Goal: Task Accomplishment & Management: Use online tool/utility

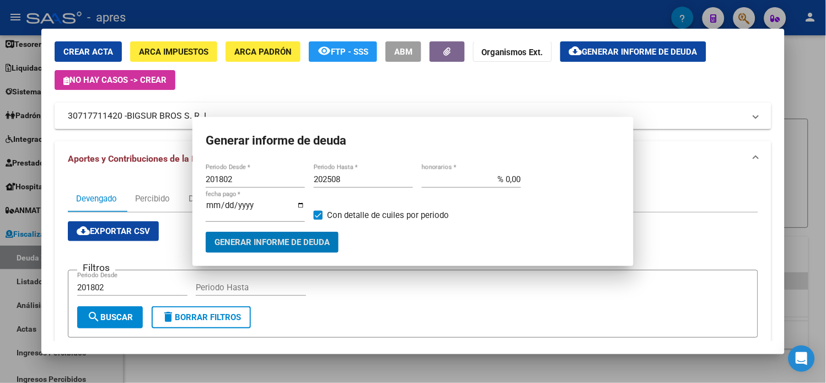
scroll to position [39, 0]
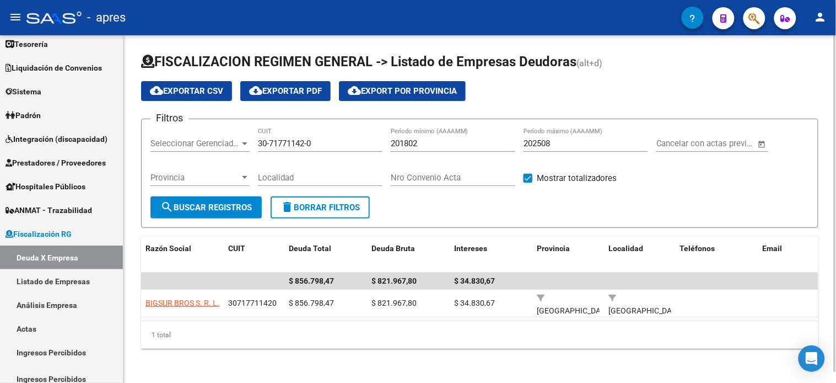
click at [285, 144] on input "30-71771142-0" at bounding box center [320, 143] width 125 height 10
paste input "0934694-2"
type input "30-70934694-2"
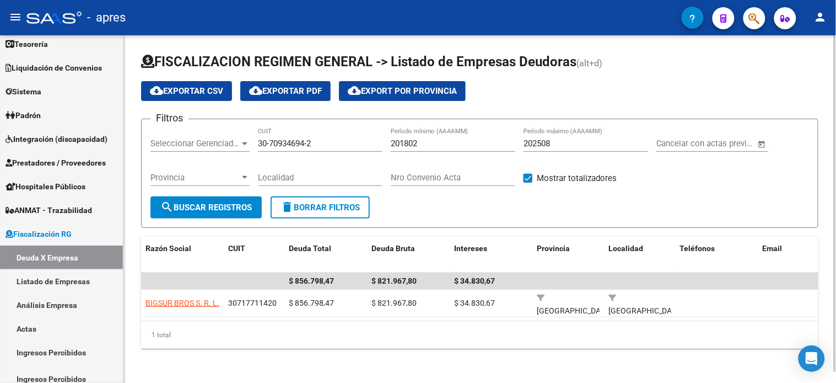
click at [228, 195] on div "Provincia Provincia" at bounding box center [199, 179] width 99 height 34
click at [227, 199] on button "search Buscar Registros" at bounding box center [205, 207] width 111 height 22
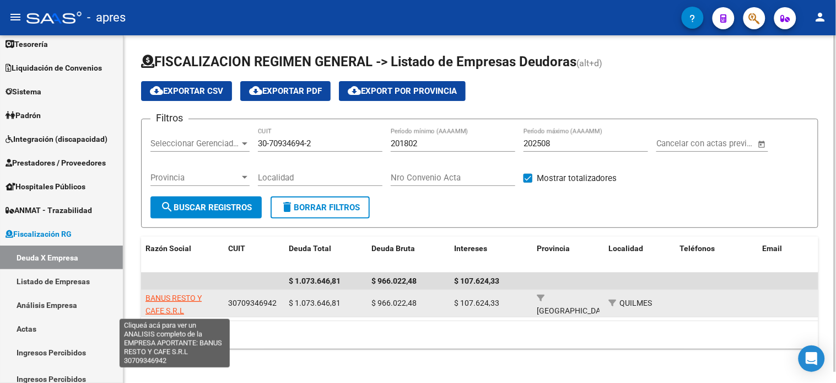
click at [173, 298] on span "BANUS RESTO Y CAFE S.R.L" at bounding box center [174, 303] width 56 height 21
type textarea "30709346942"
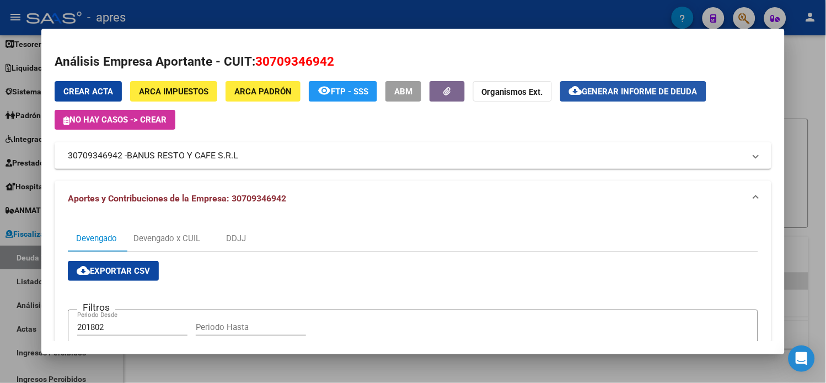
click at [679, 96] on span "Generar informe de deuda" at bounding box center [639, 92] width 115 height 10
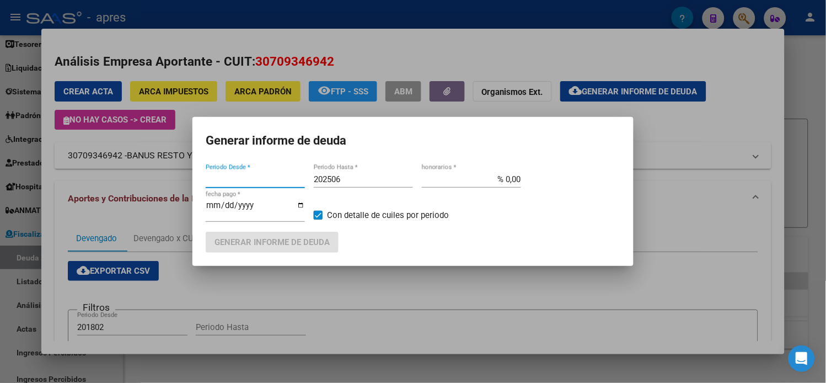
type input "201802"
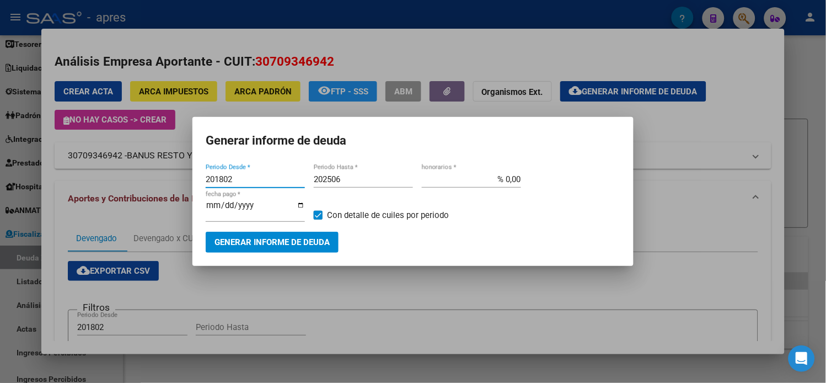
click at [308, 232] on button "Generar informe de deuda" at bounding box center [272, 241] width 133 height 20
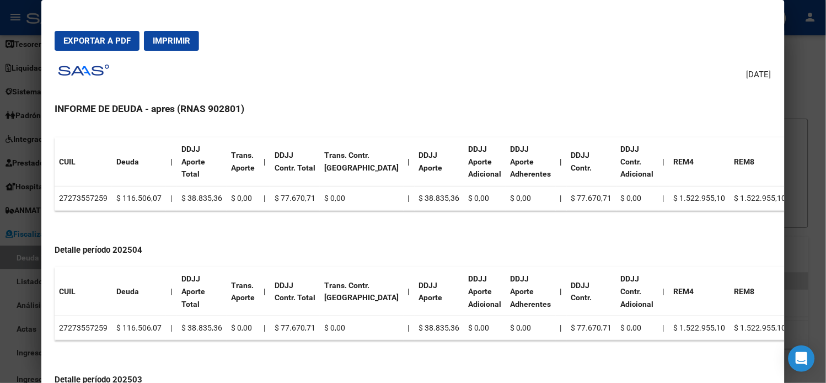
scroll to position [489, 0]
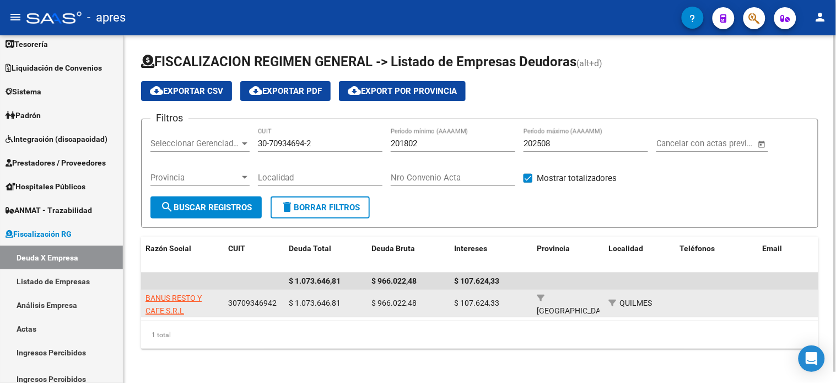
click at [190, 292] on app-link-go-to "BANUS RESTO Y CAFE S.R.L" at bounding box center [183, 304] width 74 height 25
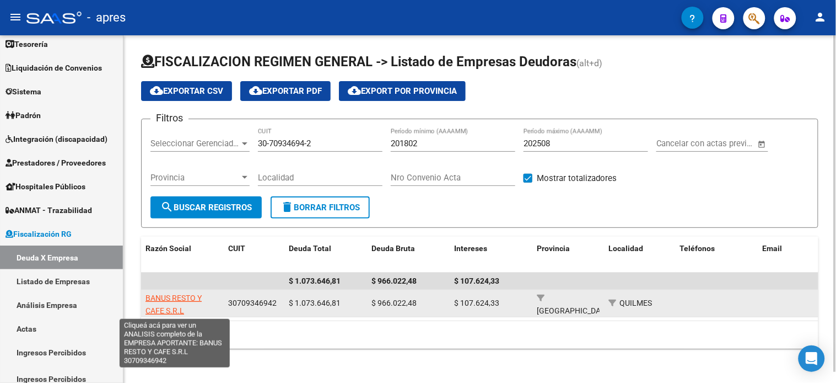
click at [190, 294] on span "BANUS RESTO Y CAFE S.R.L" at bounding box center [174, 303] width 56 height 21
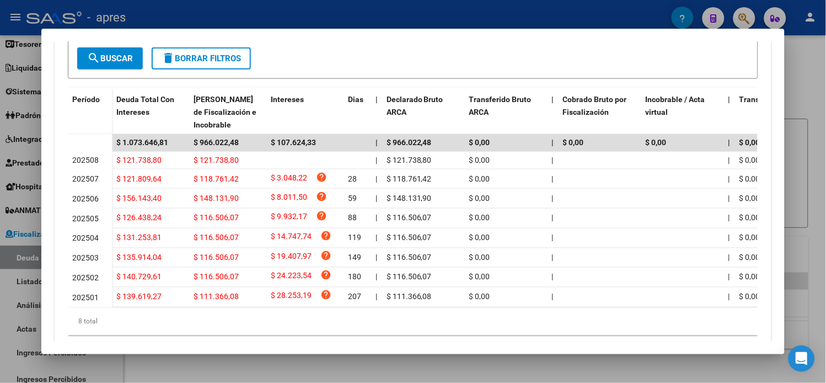
scroll to position [306, 0]
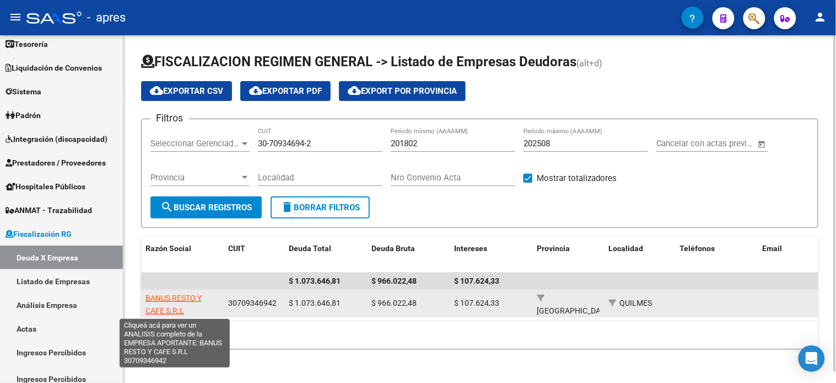
click at [174, 296] on span "BANUS RESTO Y CAFE S.R.L" at bounding box center [174, 303] width 56 height 21
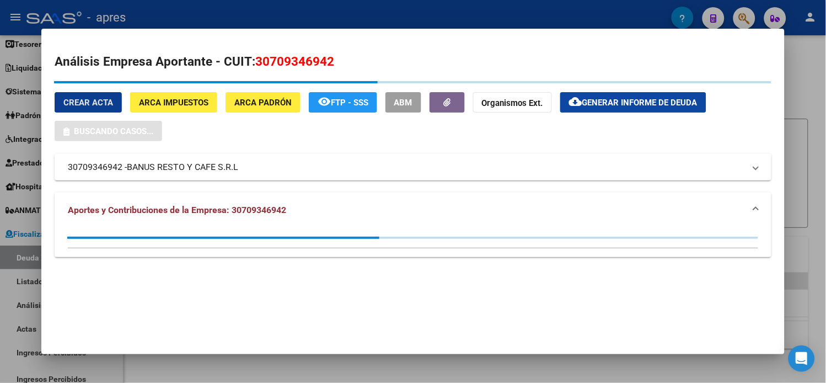
click at [600, 101] on span "Generar informe de deuda" at bounding box center [639, 103] width 115 height 10
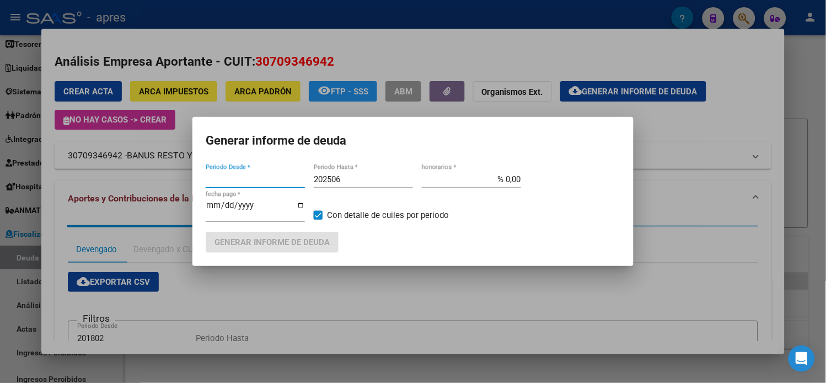
type input "201802"
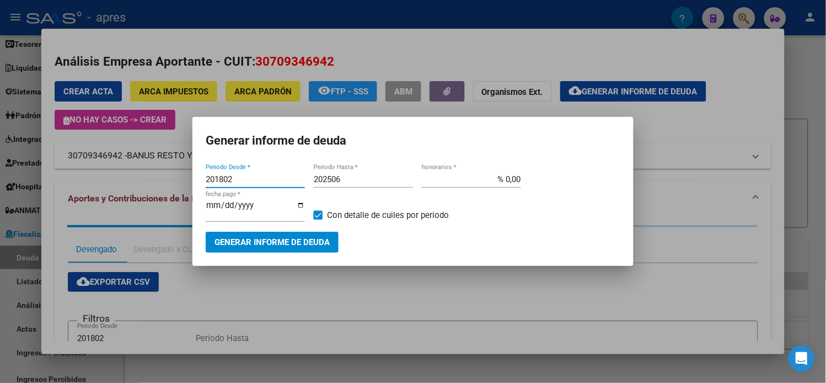
click at [243, 239] on span "Generar informe de deuda" at bounding box center [271, 243] width 115 height 10
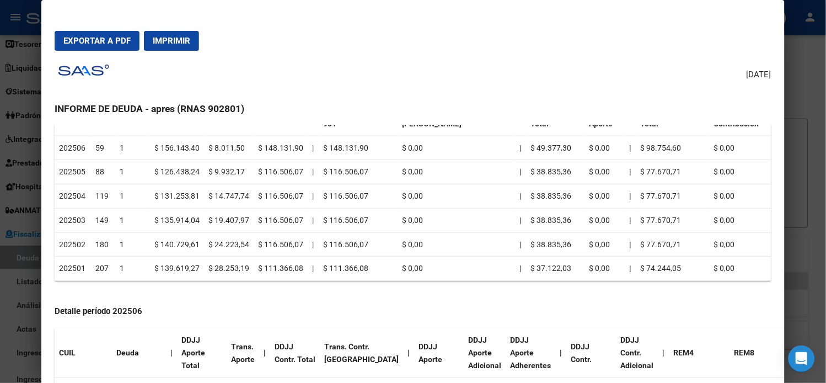
scroll to position [245, 0]
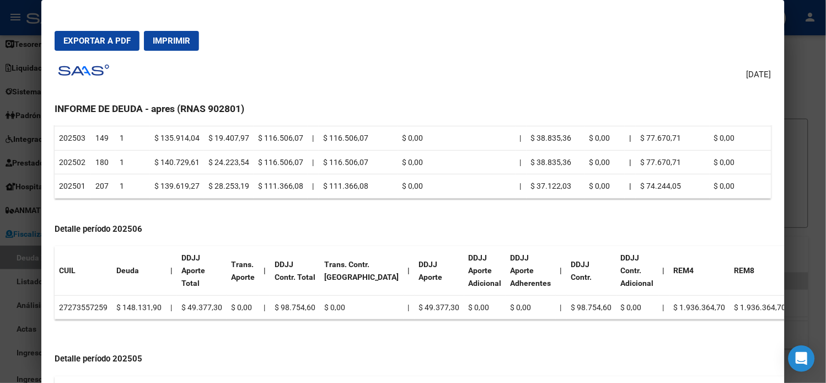
click at [80, 306] on td "27273557259" at bounding box center [83, 307] width 57 height 24
copy td "27273557259"
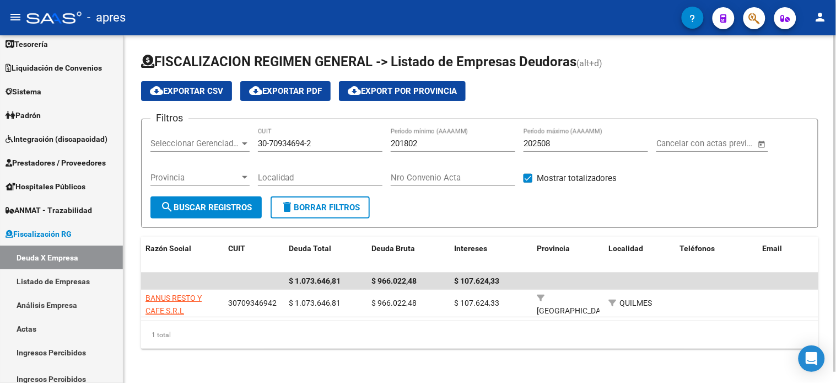
click at [304, 142] on input "30-70934694-2" at bounding box center [320, 143] width 125 height 10
paste input "1063652-0"
type input "30-71063652-0"
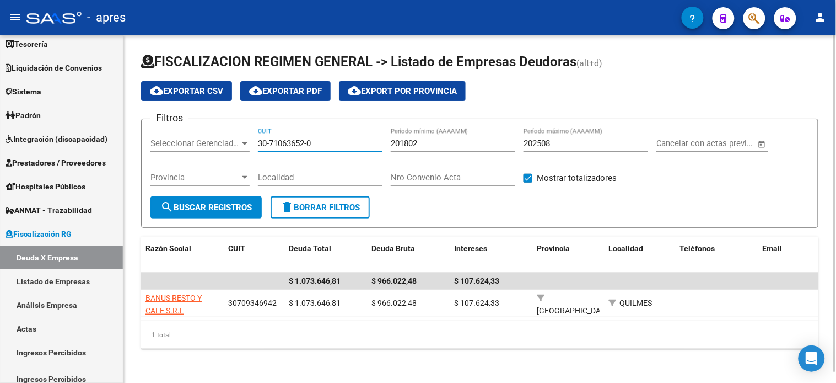
click at [231, 202] on span "search Buscar Registros" at bounding box center [205, 207] width 91 height 10
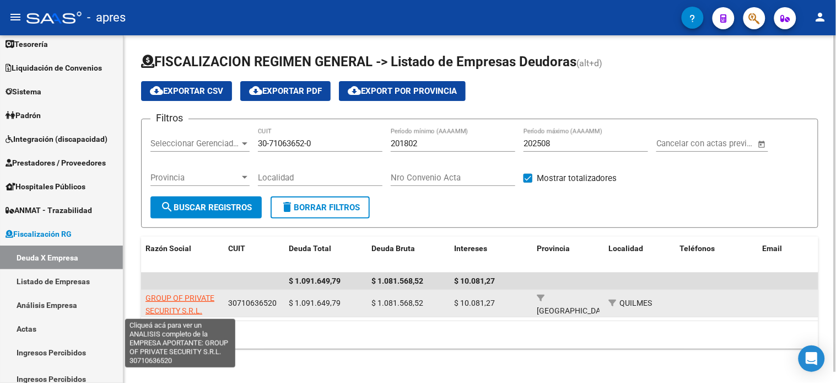
click at [174, 300] on span "GROUP OF PRIVATE SECURITY S.R.L." at bounding box center [180, 303] width 69 height 21
type textarea "30710636520"
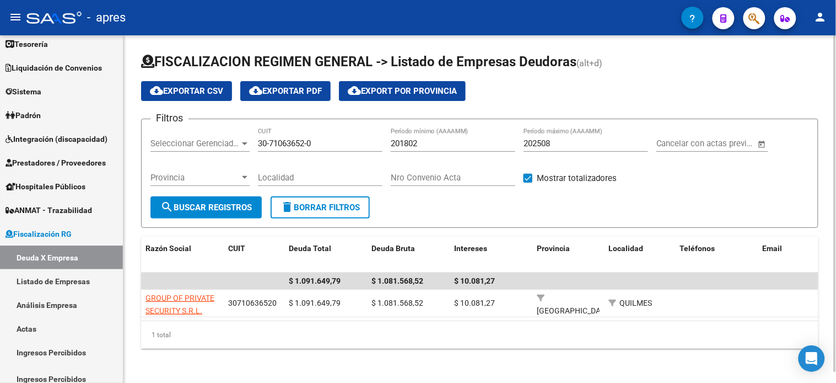
click at [295, 141] on input "30-71063652-0" at bounding box center [320, 143] width 125 height 10
paste input "0721568-9"
type input "30-70721568-9"
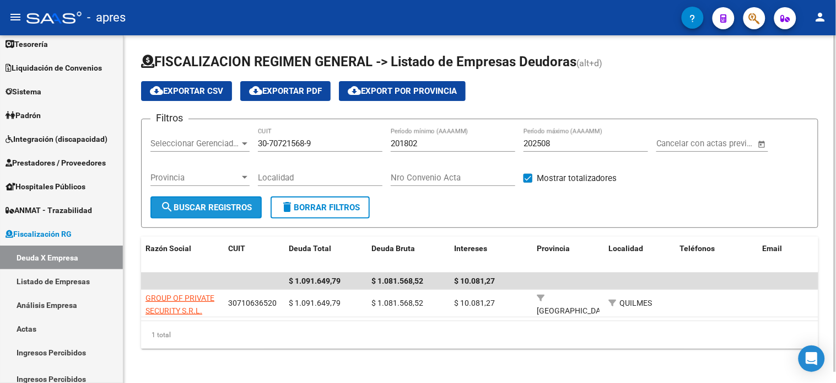
click at [200, 217] on button "search Buscar Registros" at bounding box center [205, 207] width 111 height 22
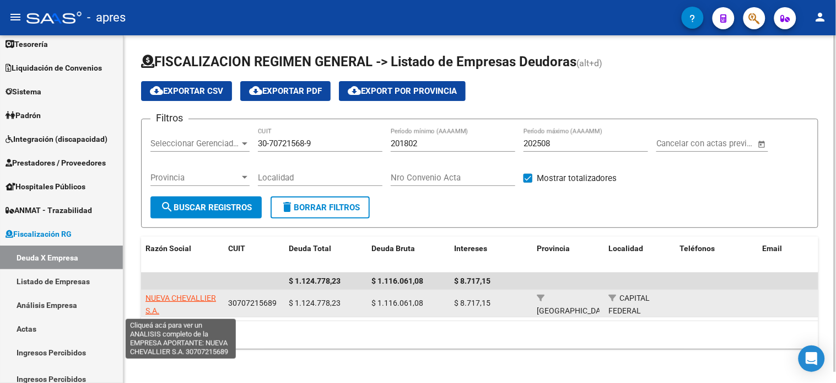
click at [197, 297] on span "NUEVA CHEVALLIER S.A." at bounding box center [181, 303] width 71 height 21
type textarea "30707215689"
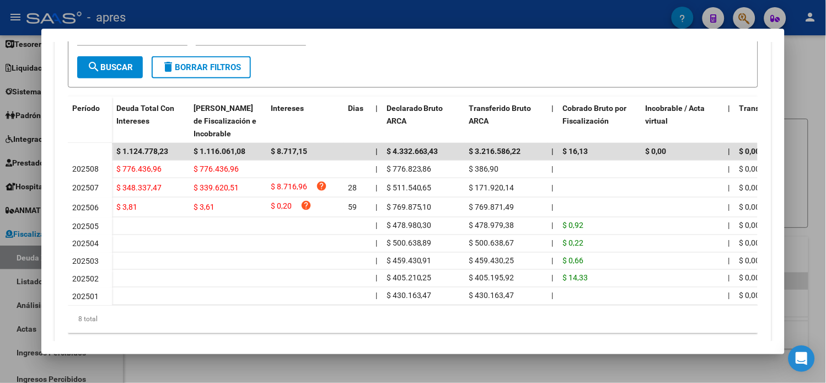
scroll to position [306, 0]
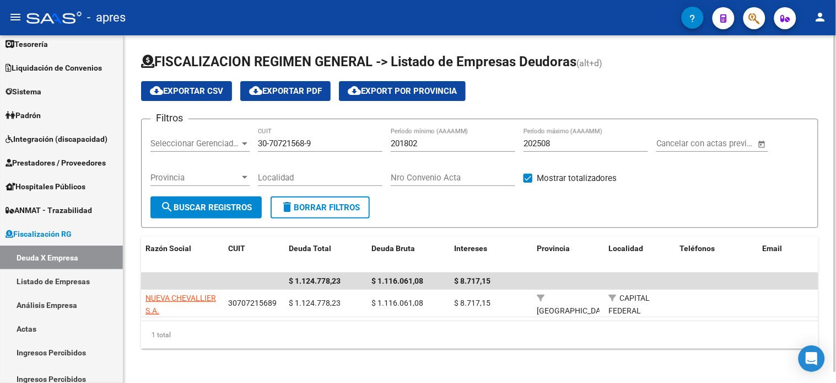
click at [312, 145] on input "30-70721568-9" at bounding box center [320, 143] width 125 height 10
paste input "1731910-5"
type input "30-71731910-5"
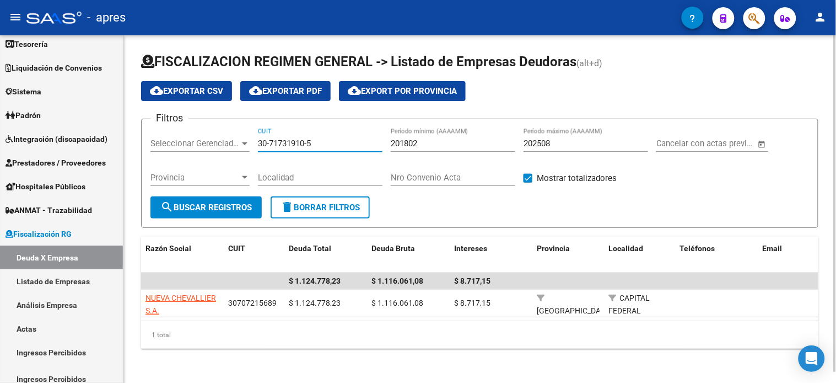
click at [249, 206] on span "search Buscar Registros" at bounding box center [205, 207] width 91 height 10
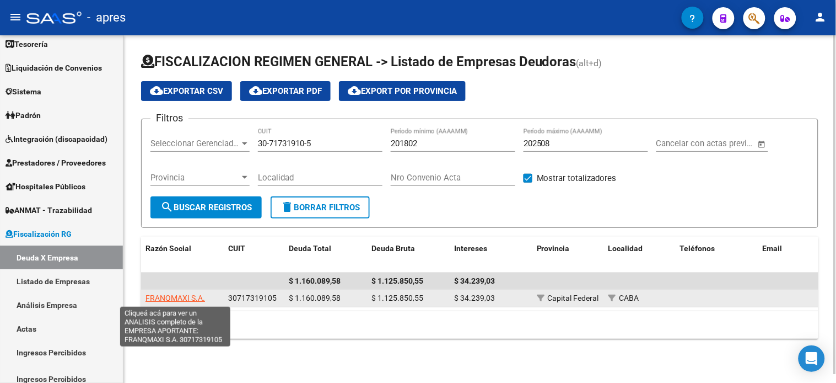
click at [169, 298] on span "FRANQMAXI S.A." at bounding box center [176, 297] width 60 height 9
type textarea "30717319105"
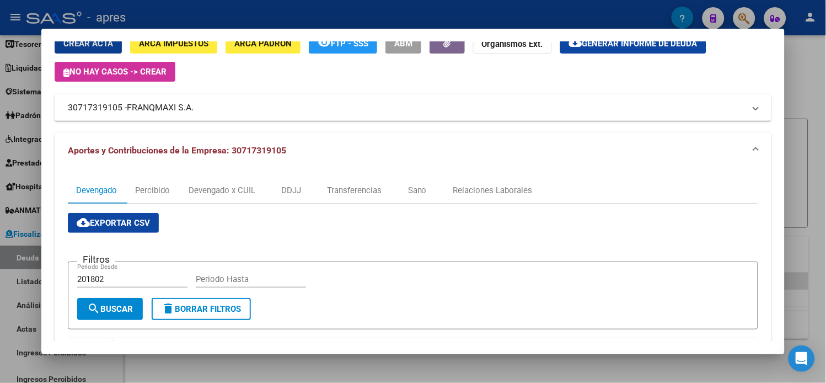
scroll to position [1, 0]
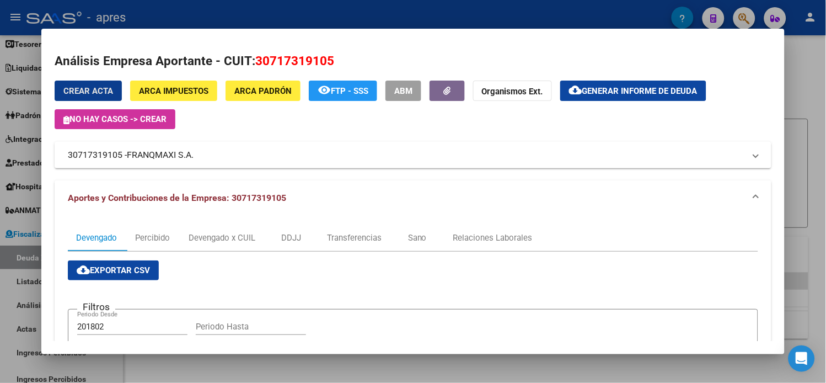
click at [627, 86] on span "Generar informe de deuda" at bounding box center [639, 91] width 115 height 10
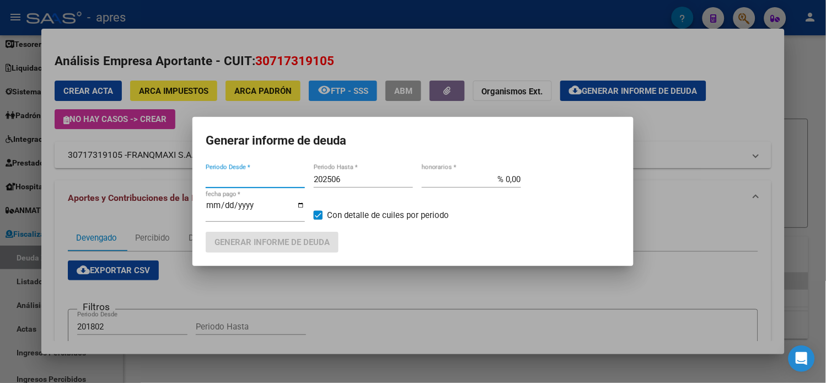
type input "201802"
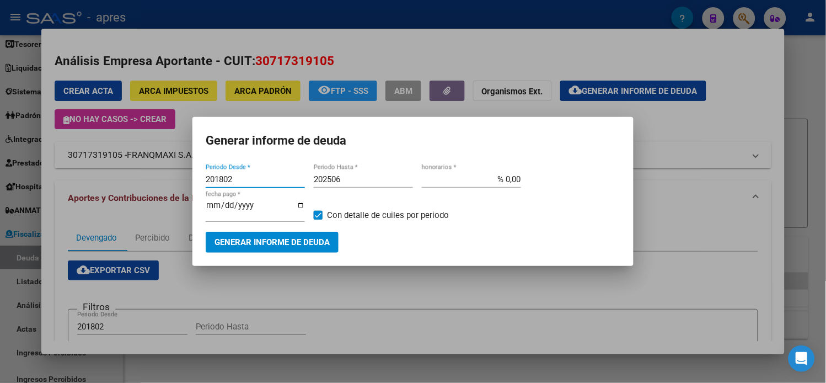
click at [349, 183] on input "202506" at bounding box center [363, 179] width 99 height 10
type input "202508"
click at [305, 244] on button "Generar informe de deuda" at bounding box center [272, 241] width 133 height 20
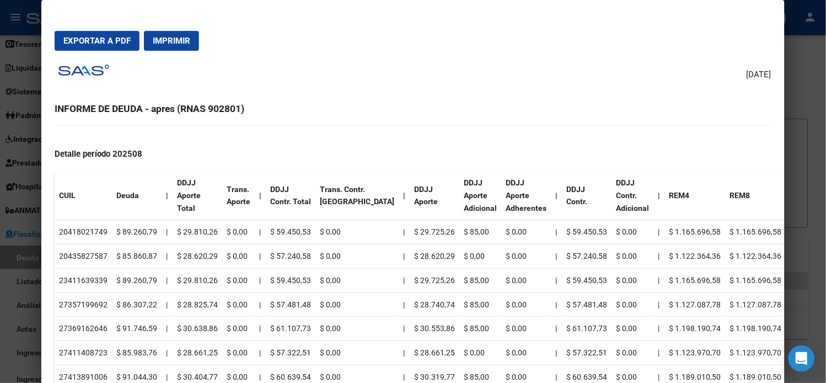
scroll to position [306, 0]
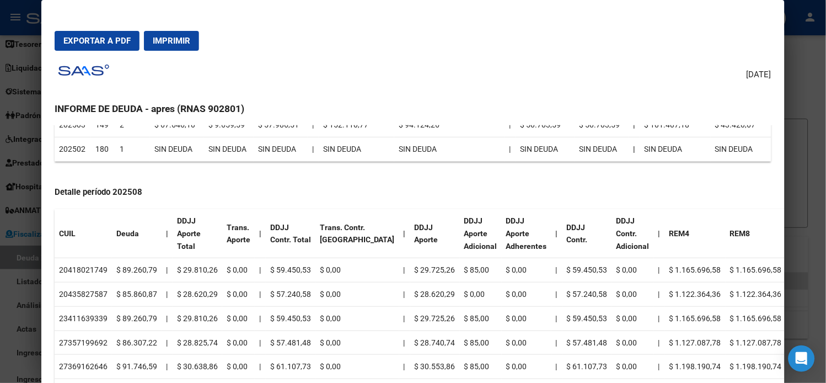
click at [84, 266] on td "20418021749" at bounding box center [83, 270] width 57 height 24
copy td "20418021749"
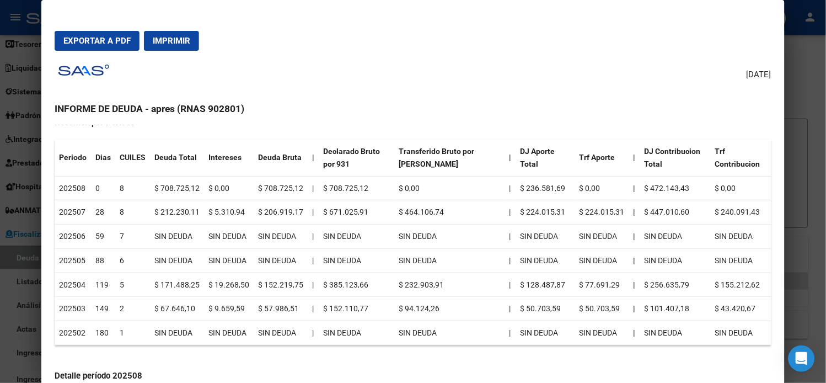
scroll to position [0, 0]
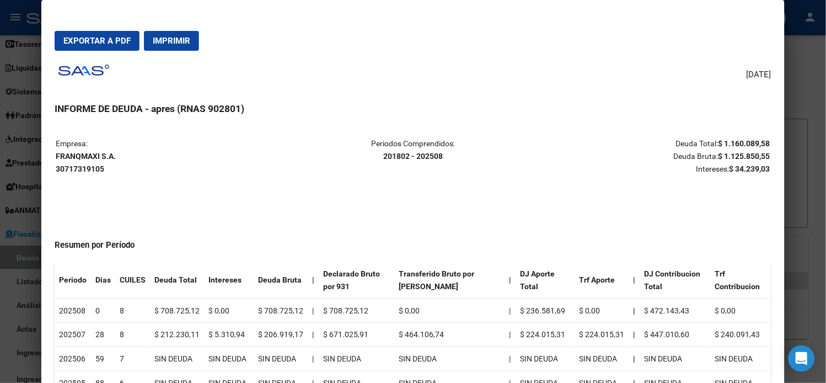
click at [71, 155] on strong "FRANQMAXI S.A. 30717319105" at bounding box center [86, 162] width 60 height 21
copy strong "FRANQMAXI S.A."
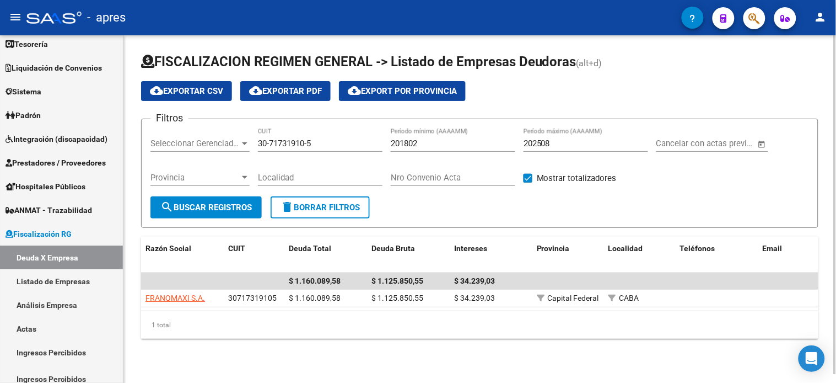
click at [316, 137] on div "30-71731910-5 CUIT" at bounding box center [320, 140] width 125 height 24
click at [311, 143] on input "30-71731910-5" at bounding box center [320, 143] width 125 height 10
click at [310, 144] on input "30-71731910-5" at bounding box center [320, 143] width 125 height 10
paste input "20-20702388"
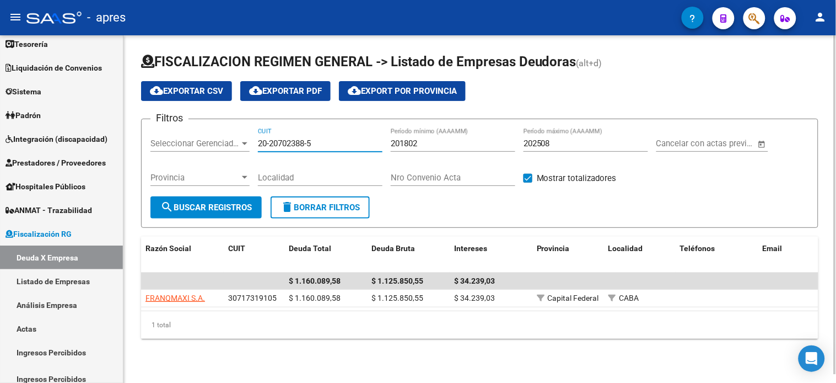
type input "20-20702388-5"
click at [237, 213] on button "search Buscar Registros" at bounding box center [205, 207] width 111 height 22
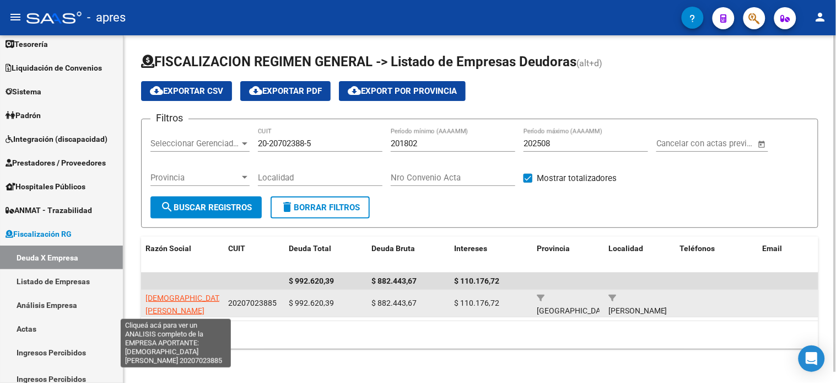
click at [190, 297] on span "ALAYIAN DANIEL GUILLERMO" at bounding box center [186, 303] width 80 height 21
type textarea "20207023885"
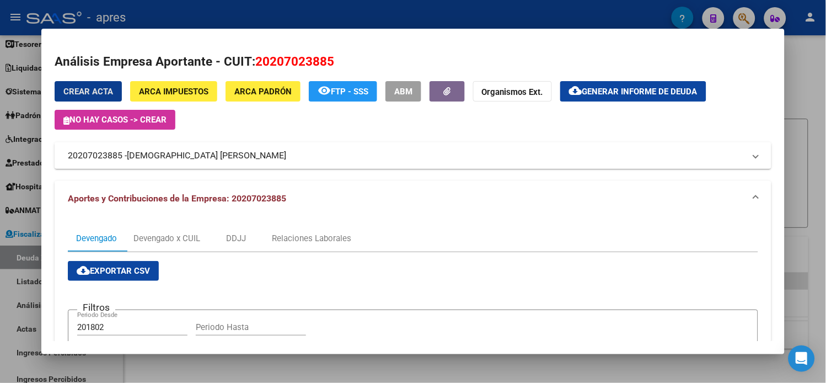
click at [207, 157] on span "ALAYIAN DANIEL GUILLERMO" at bounding box center [206, 155] width 159 height 13
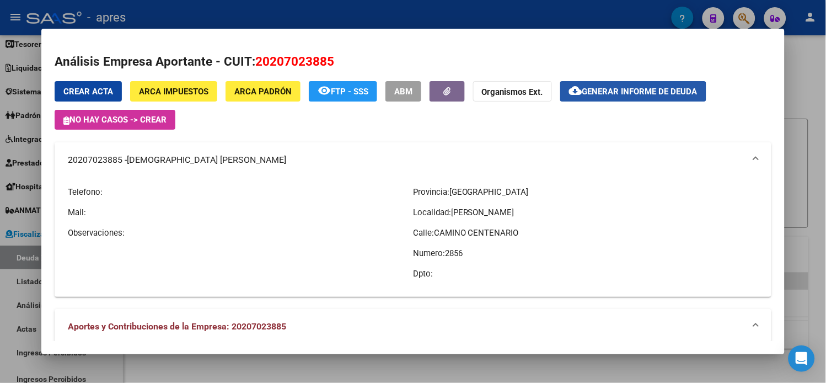
click at [657, 84] on button "cloud_download Generar informe de deuda" at bounding box center [633, 91] width 146 height 20
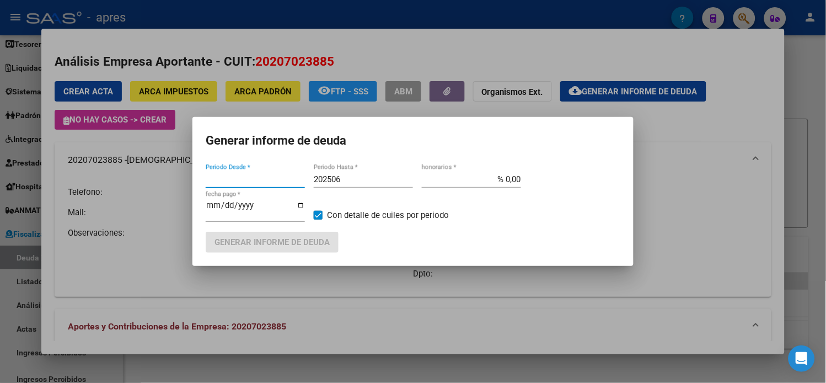
click at [367, 183] on input "202506" at bounding box center [363, 179] width 99 height 10
type input "201802"
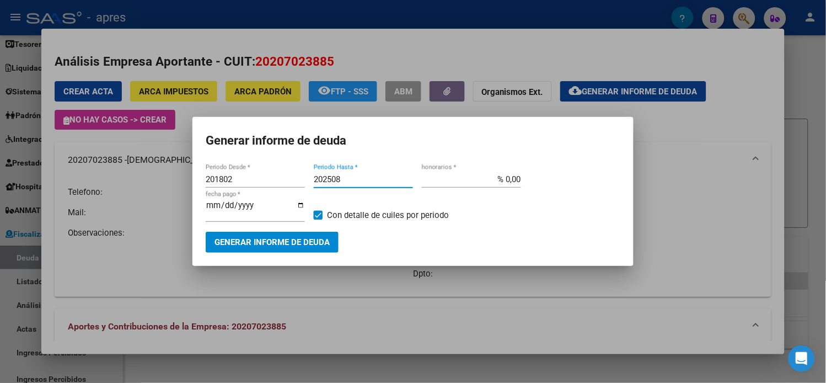
type input "202508"
click at [310, 244] on span "Generar informe de deuda" at bounding box center [271, 243] width 115 height 10
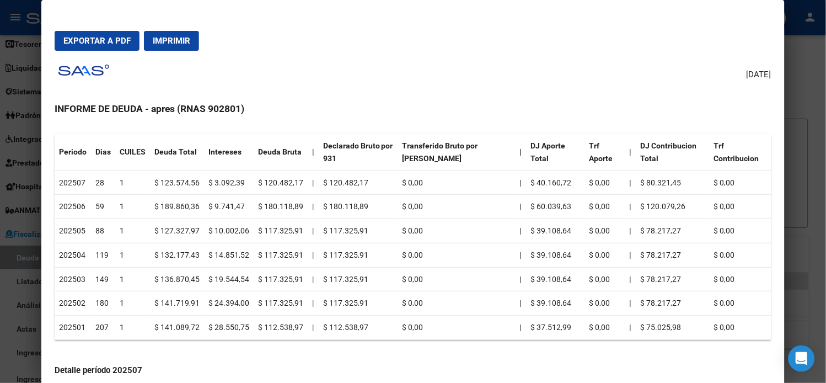
scroll to position [122, 0]
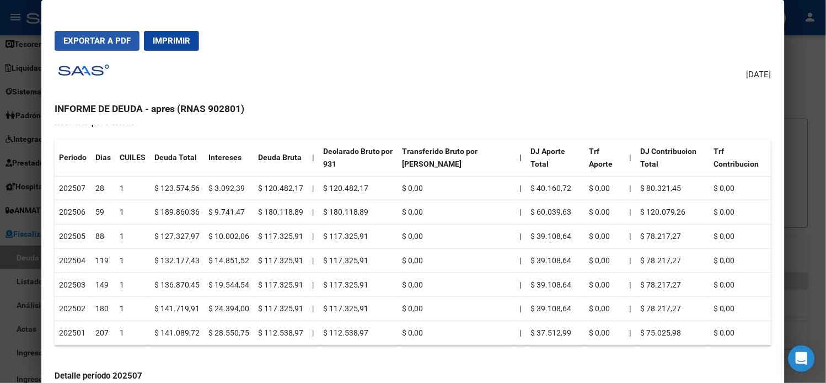
click at [116, 41] on span "Exportar a PDF" at bounding box center [96, 41] width 67 height 10
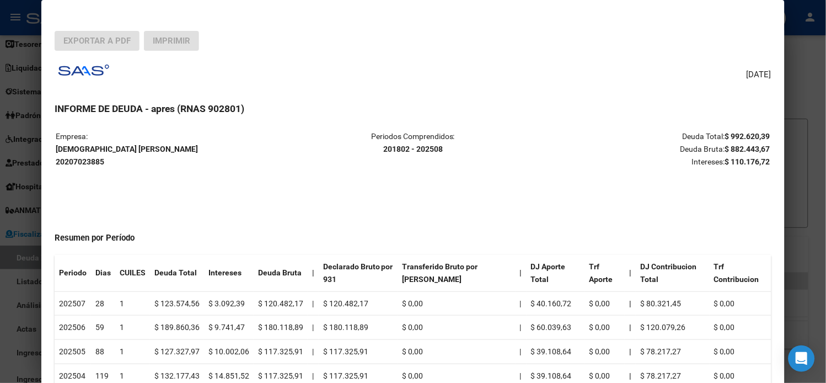
scroll to position [0, 0]
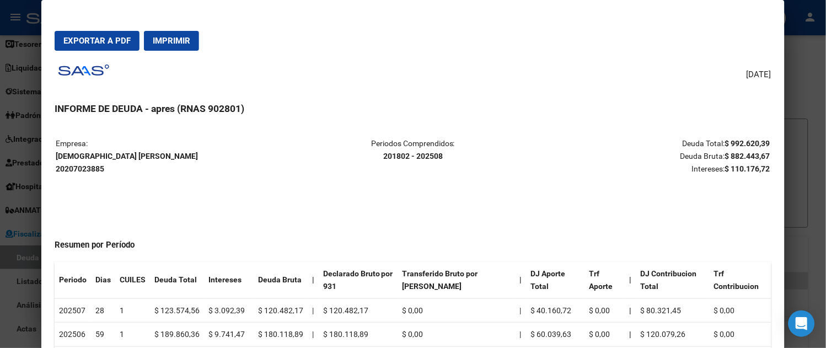
click at [108, 149] on p "Empresa: ALAYIAN DANIEL GUILLERMO 20207023885" at bounding box center [175, 155] width 238 height 37
click at [106, 153] on strong "ALAYIAN DANIEL GUILLERMO 20207023885" at bounding box center [127, 162] width 142 height 21
copy strong "ALAYIAN DANIEL GUILLERMO"
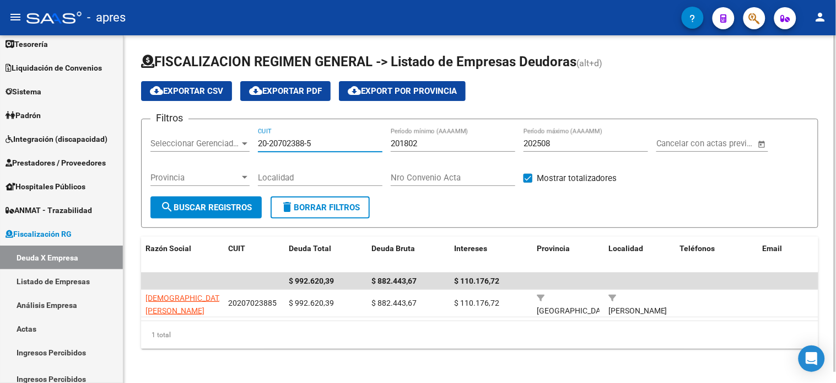
click at [289, 148] on input "20-20702388-5" at bounding box center [320, 143] width 125 height 10
paste input "7-04281185-3"
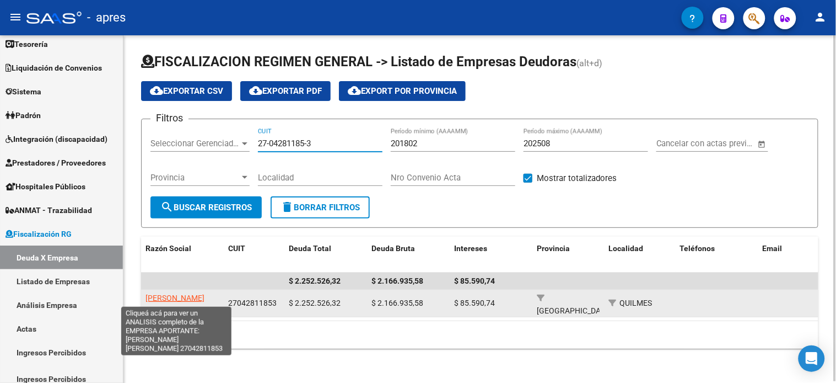
type input "27-04281185-3"
click at [175, 298] on span "[PERSON_NAME] [PERSON_NAME]" at bounding box center [175, 303] width 59 height 21
type textarea "27042811853"
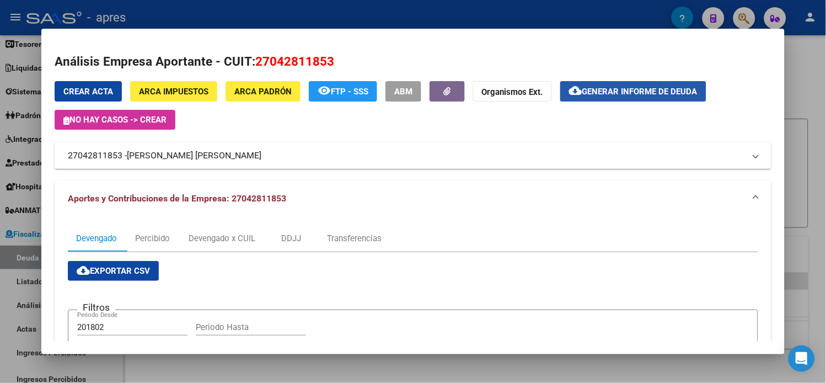
click at [613, 91] on span "Generar informe de deuda" at bounding box center [639, 92] width 115 height 10
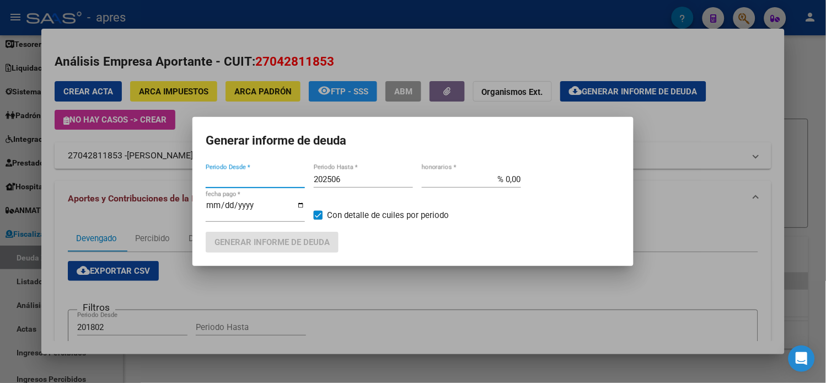
click at [365, 178] on input "202506" at bounding box center [363, 179] width 99 height 10
type input "201802"
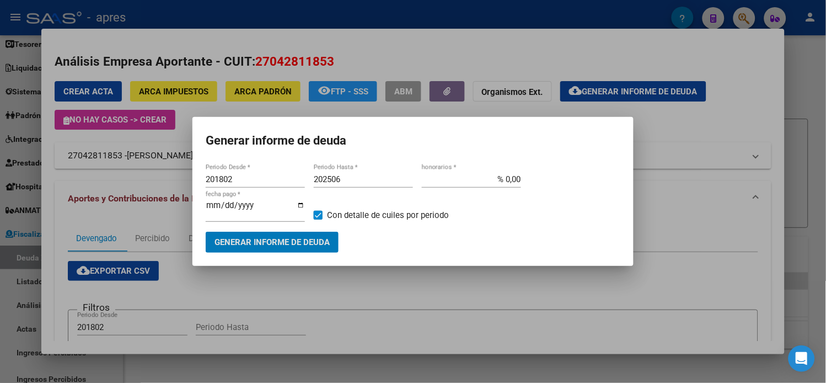
click at [362, 181] on input "202506" at bounding box center [363, 179] width 99 height 10
type input "202508"
click at [256, 238] on span "Generar informe de deuda" at bounding box center [271, 243] width 115 height 10
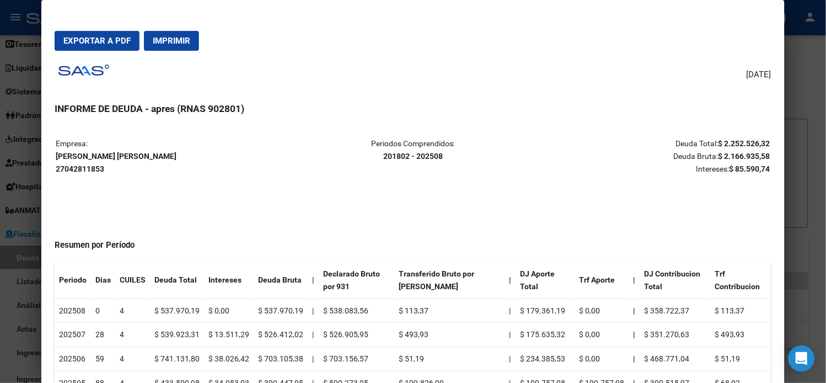
click at [80, 152] on strong "GIL ELBA ESTELA 27042811853" at bounding box center [116, 162] width 121 height 21
copy strong "[PERSON_NAME] [PERSON_NAME]"
click at [66, 166] on strong "GIL ELBA ESTELA 27042811853" at bounding box center [116, 162] width 121 height 21
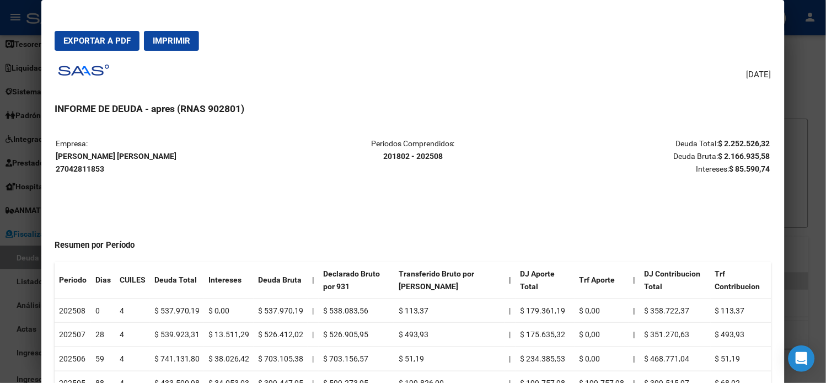
click at [66, 166] on strong "GIL ELBA ESTELA 27042811853" at bounding box center [116, 162] width 121 height 21
copy strong "27042811853"
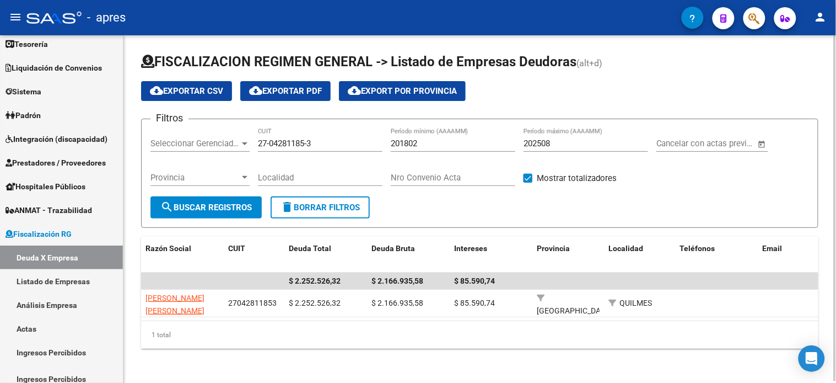
click at [299, 141] on input "27-04281185-3" at bounding box center [320, 143] width 125 height 10
paste input "30-64750619-0"
type input "30-64750619-0"
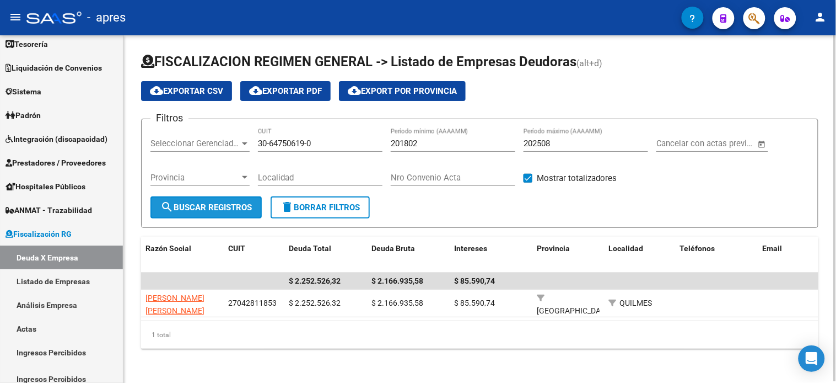
click at [224, 210] on span "search Buscar Registros" at bounding box center [205, 207] width 91 height 10
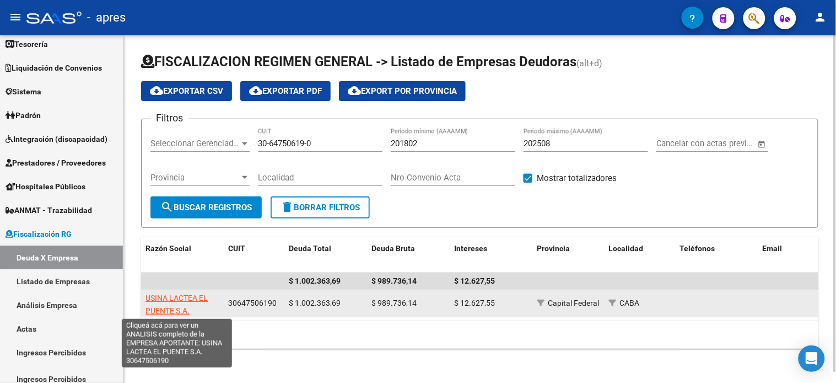
click at [169, 297] on span "USINA LACTEA EL PUENTE S.A." at bounding box center [177, 303] width 62 height 21
type textarea "30647506190"
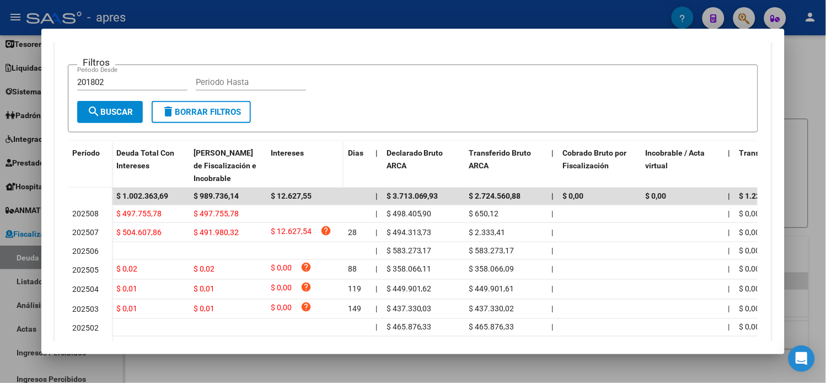
scroll to position [306, 0]
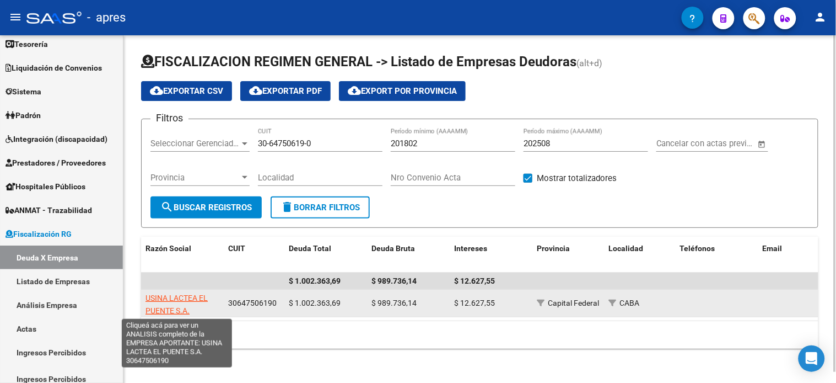
click at [179, 295] on span "USINA LACTEA EL PUENTE S.A." at bounding box center [177, 303] width 62 height 21
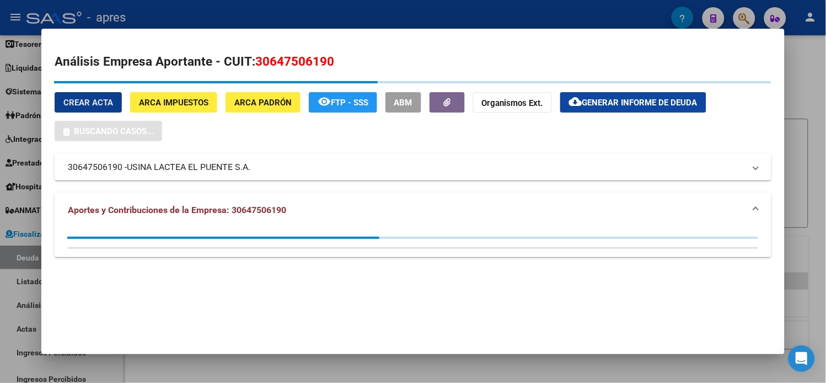
click at [609, 95] on button "cloud_download Generar informe de deuda" at bounding box center [633, 102] width 146 height 20
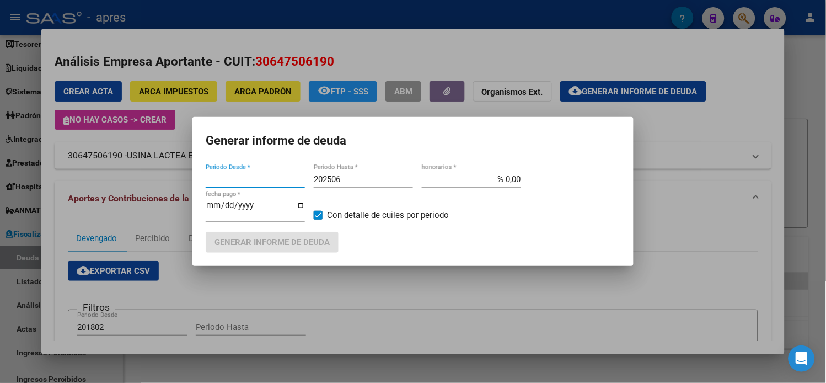
type input "201802"
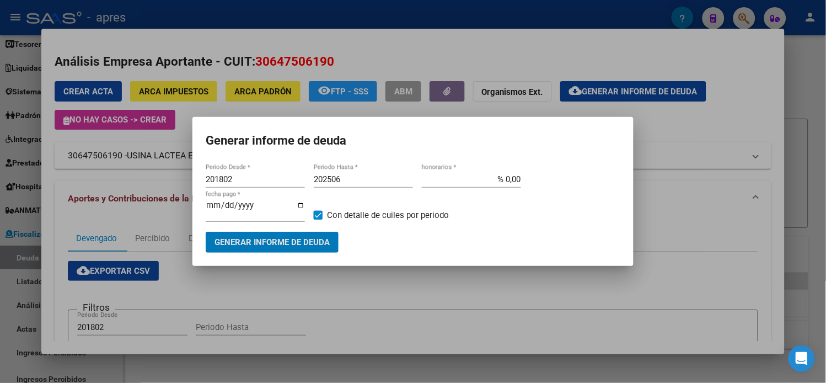
click at [347, 184] on input "202506" at bounding box center [363, 179] width 99 height 10
type input "202508"
click at [325, 231] on button "Generar informe de deuda" at bounding box center [272, 241] width 133 height 20
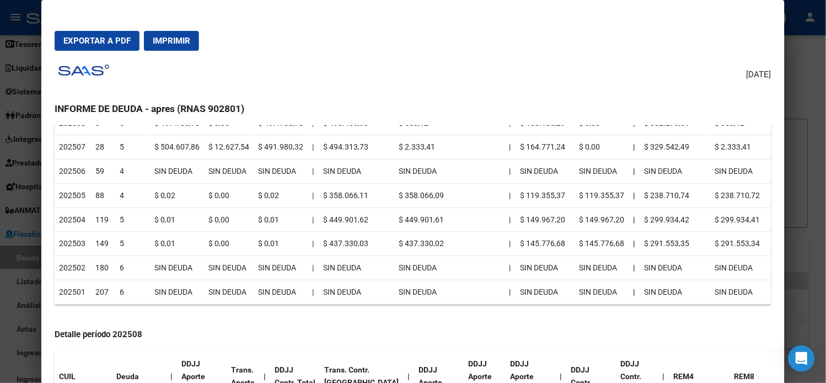
scroll to position [61, 0]
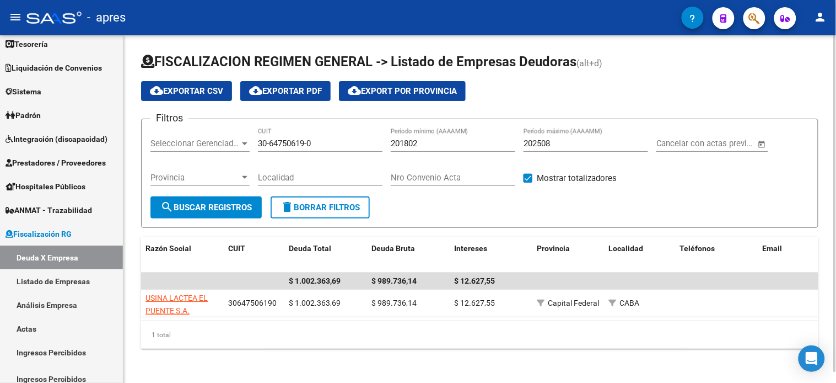
click at [272, 138] on div "30-64750619-0 CUIT" at bounding box center [320, 140] width 125 height 24
drag, startPoint x: 272, startPoint y: 138, endPoint x: 279, endPoint y: 142, distance: 8.4
click at [272, 138] on div "30-64750619-0 CUIT" at bounding box center [320, 140] width 125 height 24
click at [281, 145] on input "30-64750619-0" at bounding box center [320, 143] width 125 height 10
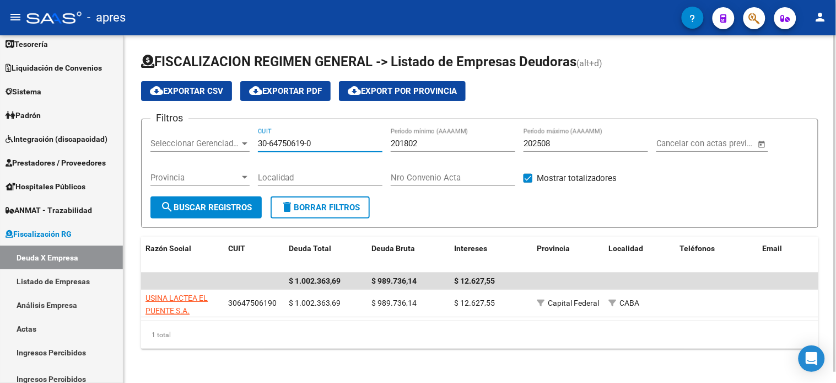
drag, startPoint x: 281, startPoint y: 145, endPoint x: 272, endPoint y: 158, distance: 15.9
click at [282, 145] on input "30-64750619-0" at bounding box center [320, 143] width 125 height 10
paste input "56537107-6"
type input "30-56537107-6"
click at [223, 207] on span "search Buscar Registros" at bounding box center [205, 207] width 91 height 10
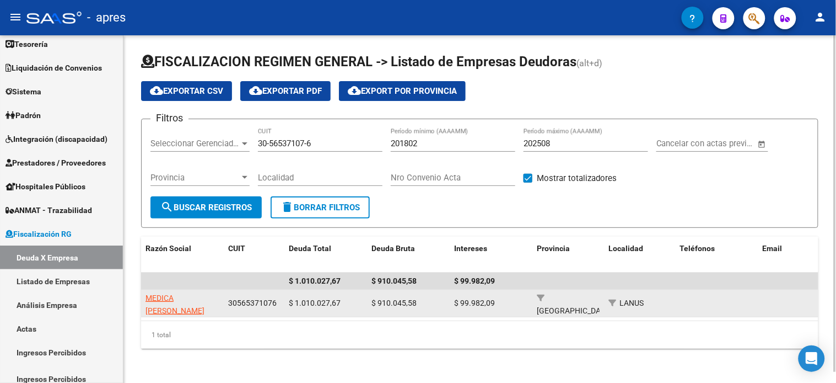
click at [180, 290] on datatable-body-cell "MEDICA ANGEL ERNESTO Y MEDICA RODOLFO JOSE SOCIEDAD DE HECHO" at bounding box center [182, 302] width 83 height 27
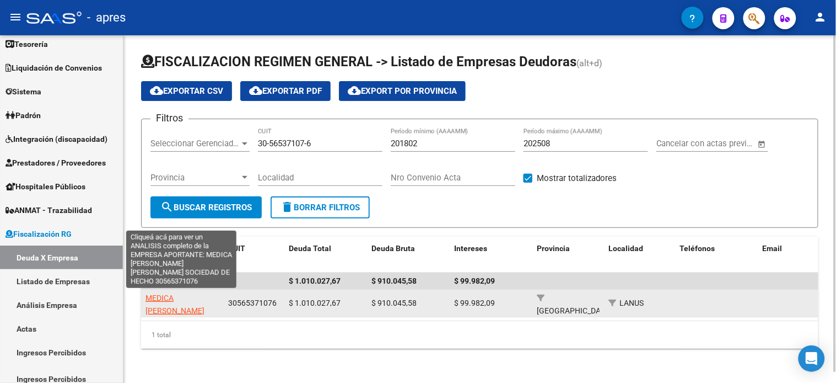
click at [176, 304] on app-link-go-to "MEDICA ANGEL ERNESTO Y MEDICA RODOLFO JOSE SOCIEDAD DE HECHO" at bounding box center [183, 323] width 74 height 63
click at [173, 293] on span "MEDICA ANGEL ERNESTO Y MEDICA RODOLFO JOSE SOCIEDAD DE HECHO" at bounding box center [175, 322] width 59 height 59
type textarea "30565371076"
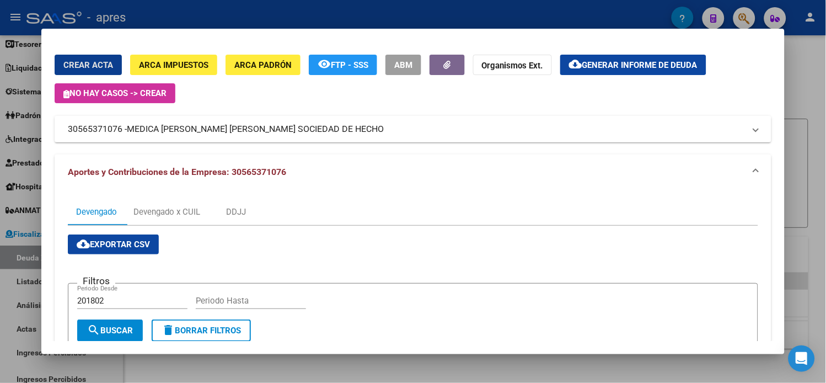
scroll to position [0, 0]
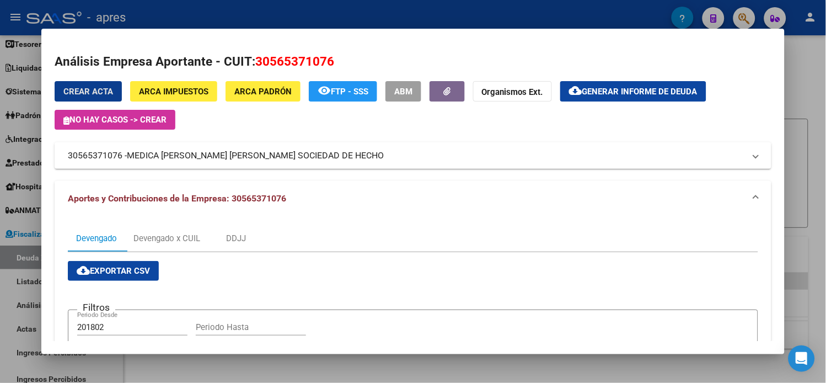
click at [599, 87] on span "Generar informe de deuda" at bounding box center [639, 92] width 115 height 10
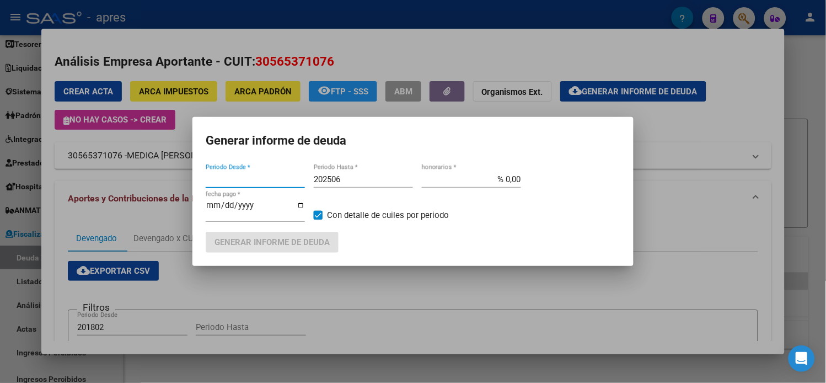
type input "201802"
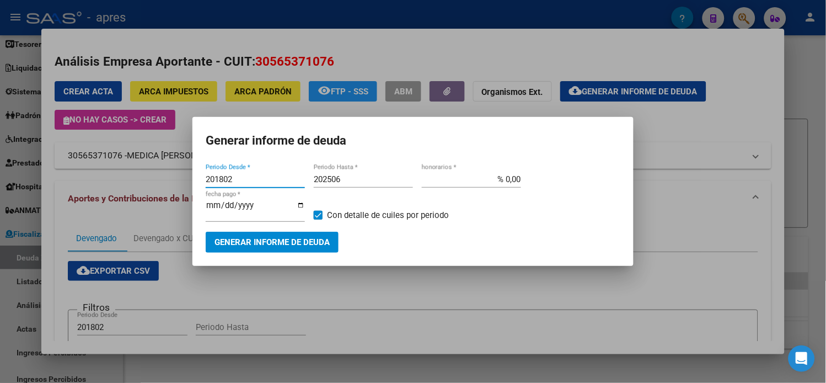
click at [262, 231] on button "Generar informe de deuda" at bounding box center [272, 241] width 133 height 20
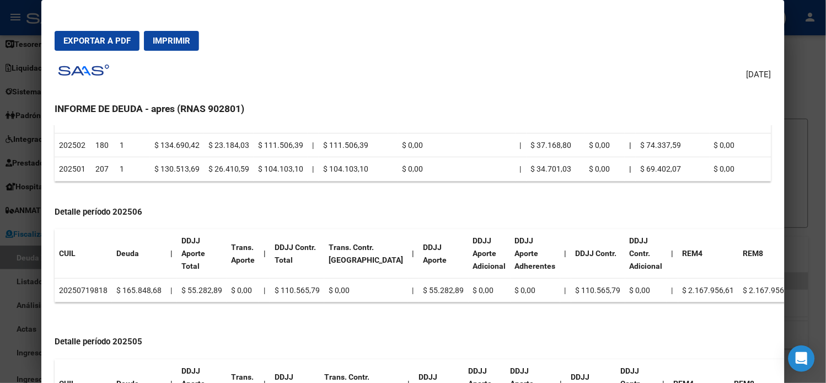
scroll to position [306, 0]
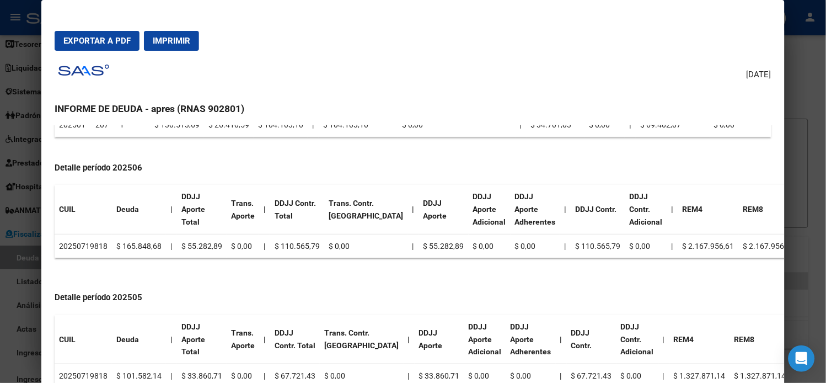
click at [84, 258] on td "20250719818" at bounding box center [83, 246] width 57 height 24
copy td "20250719818"
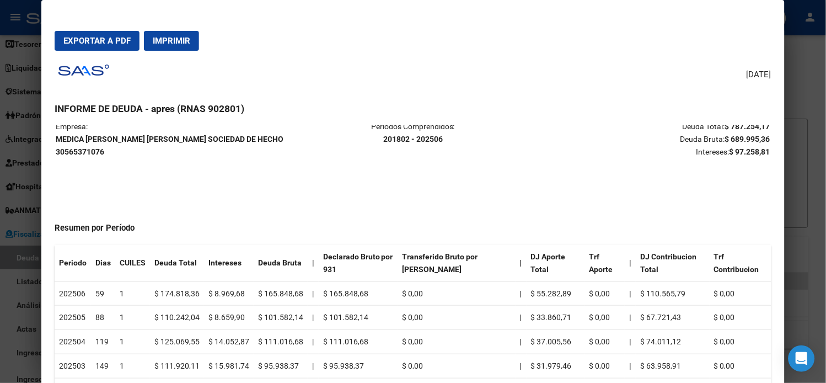
scroll to position [0, 0]
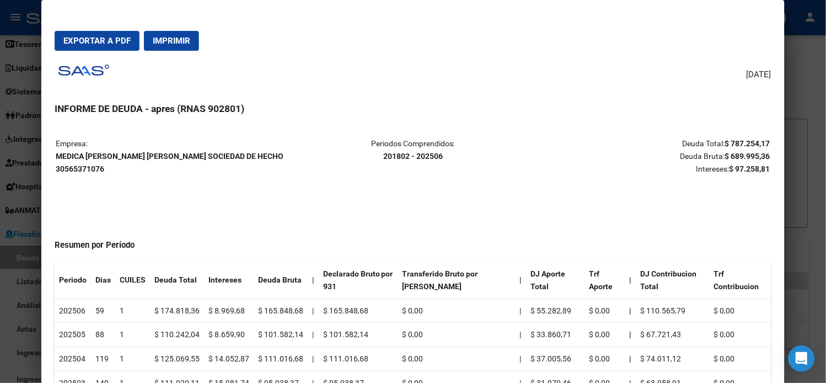
click at [97, 155] on strong "MEDICA ANGEL ERNESTO Y MEDICA RODOLFO JOSE SOCIEDAD DE HECHO 30565371076" at bounding box center [170, 162] width 228 height 21
copy strong "MEDICA ANGEL ERNESTO Y MEDICA RODOLFO JOSE SOCIEDAD DE HECHO"
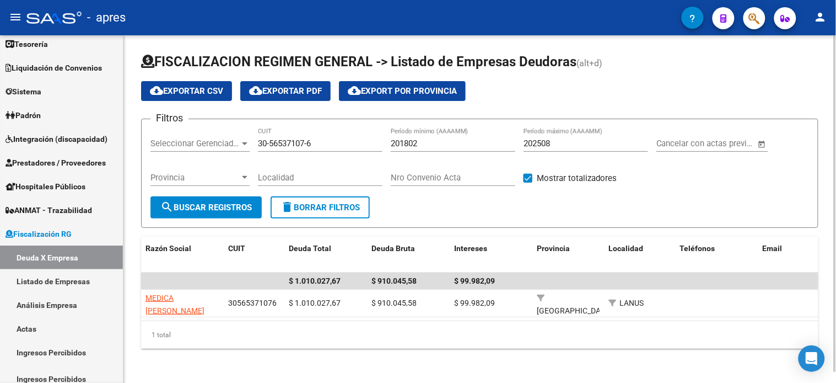
click at [299, 142] on input "30-56537107-6" at bounding box center [320, 143] width 125 height 10
paste input "71678069-0"
type input "30-71678069-0"
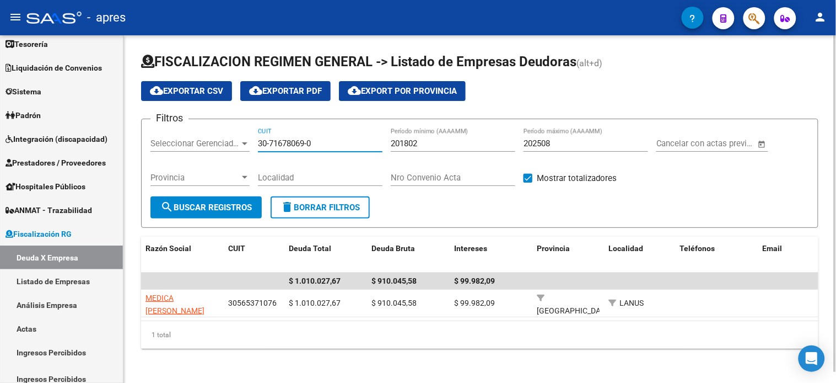
click at [222, 211] on span "search Buscar Registros" at bounding box center [205, 207] width 91 height 10
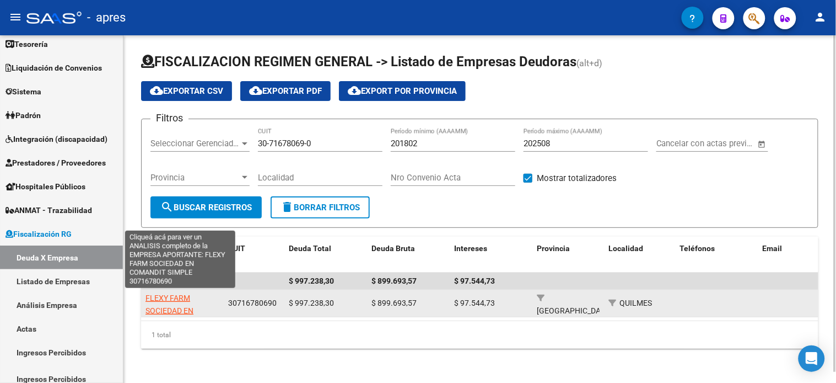
click at [184, 300] on span "FLEXY FARM SOCIEDAD EN COMANDIT SIMPLE" at bounding box center [180, 310] width 68 height 34
type textarea "30716780690"
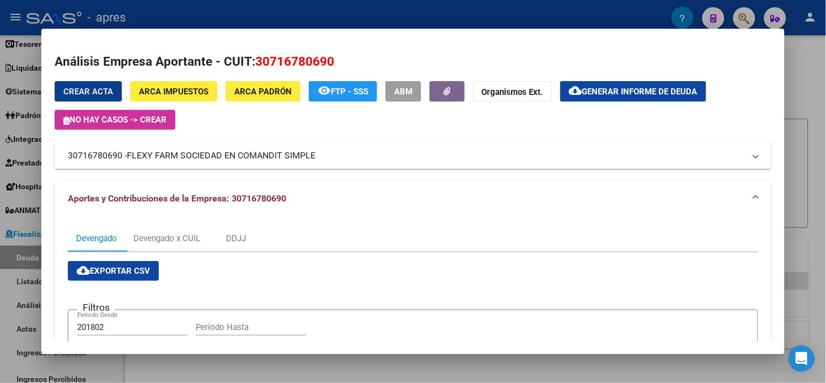
click at [582, 93] on mat-icon "cloud_download" at bounding box center [575, 90] width 13 height 13
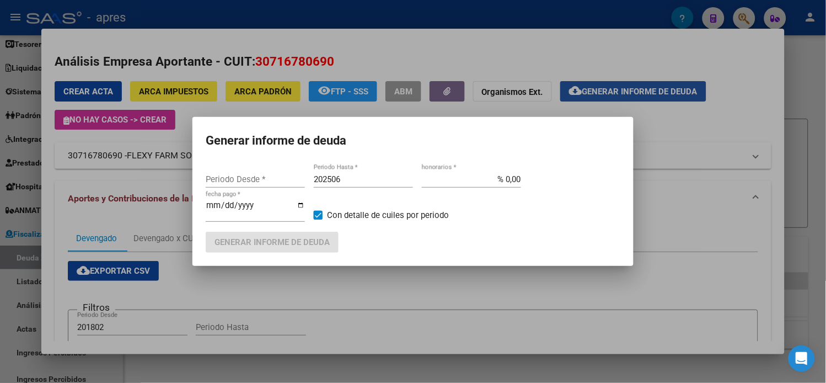
type input "201802"
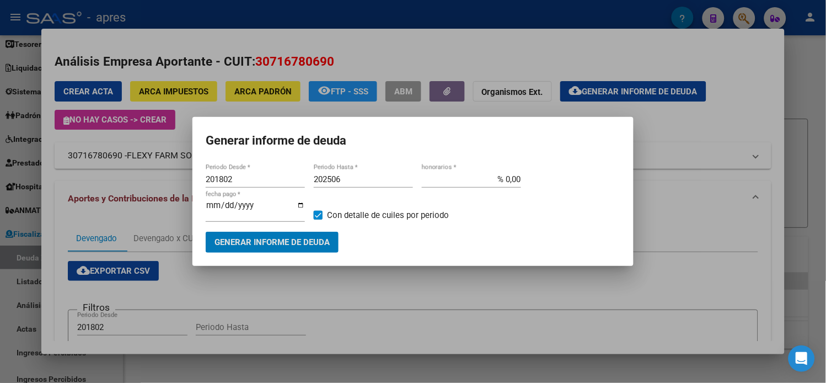
click at [342, 187] on div "202506 Periodo Hasta *" at bounding box center [363, 179] width 99 height 17
type input "202508"
click at [326, 250] on mat-dialog-container "Generar informe de deuda 201802 Periodo Desde * 202508 Periodo Hasta * % 0,00 h…" at bounding box center [412, 191] width 441 height 148
click at [321, 238] on span "Generar informe de deuda" at bounding box center [271, 243] width 115 height 10
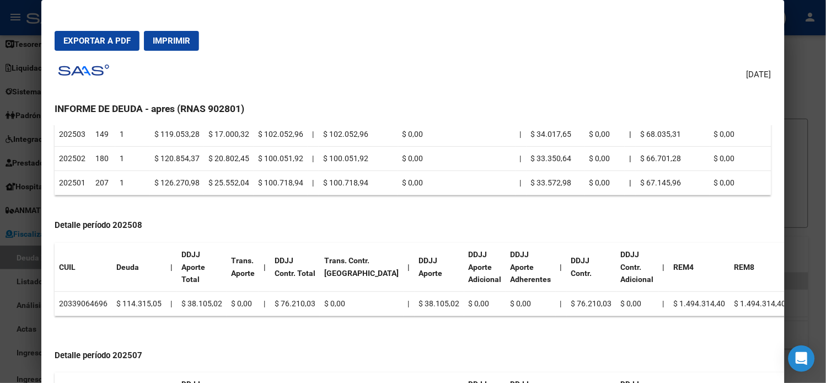
scroll to position [306, 0]
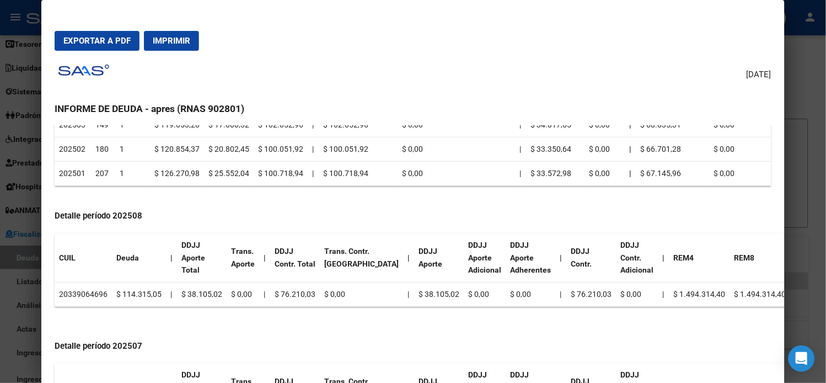
click at [92, 288] on td "20339064696" at bounding box center [83, 294] width 57 height 24
copy td "20339064696"
click at [91, 297] on td "20339064696" at bounding box center [83, 294] width 57 height 24
click at [89, 294] on td "20339064696" at bounding box center [83, 294] width 57 height 24
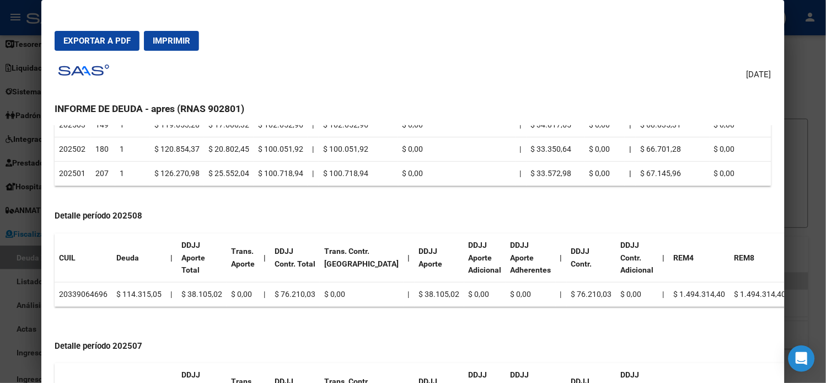
click at [89, 294] on td "20339064696" at bounding box center [83, 294] width 57 height 24
copy td "20339064696"
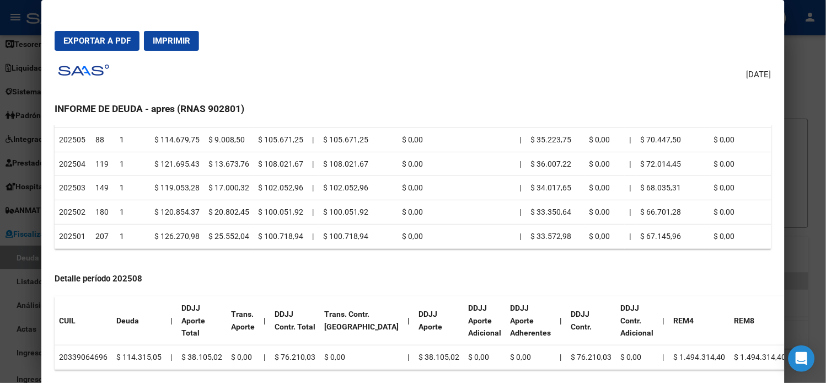
scroll to position [0, 0]
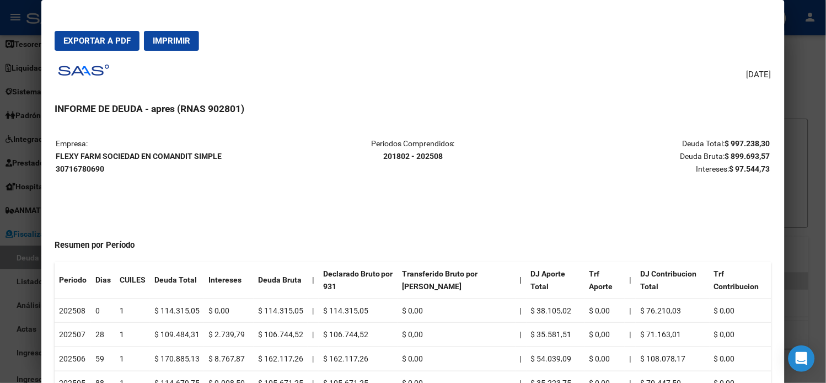
click at [119, 157] on strong "FLEXY FARM SOCIEDAD EN COMANDIT SIMPLE 30716780690" at bounding box center [139, 162] width 166 height 21
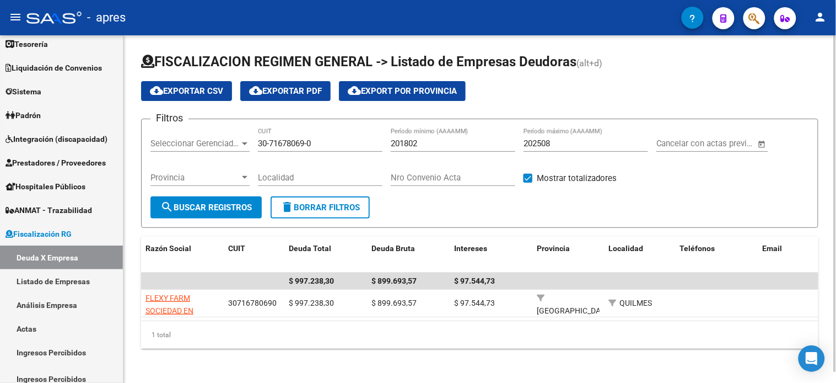
click at [331, 142] on input "30-71678069-0" at bounding box center [320, 143] width 125 height 10
paste input "56537107-6"
type input "30-56537107-6"
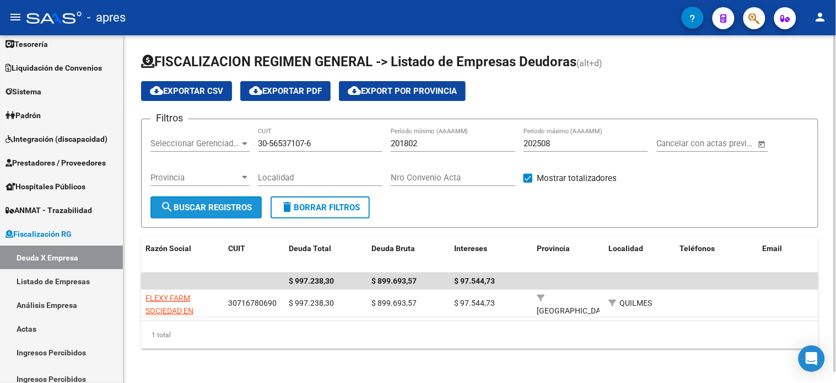
click at [234, 212] on span "search Buscar Registros" at bounding box center [205, 207] width 91 height 10
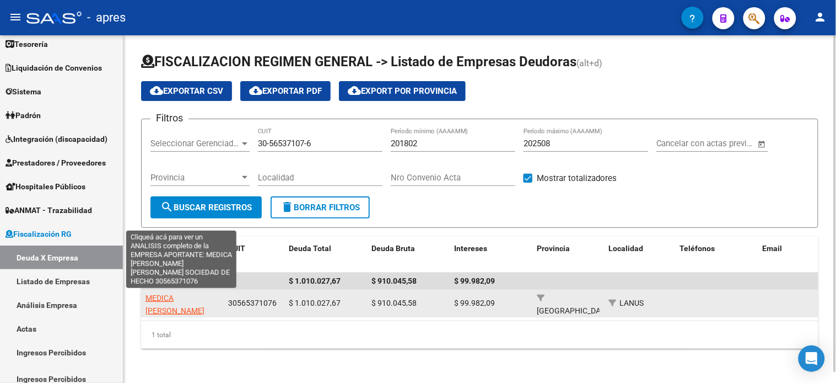
click at [193, 296] on span "MEDICA ANGEL ERNESTO Y MEDICA RODOLFO JOSE SOCIEDAD DE HECHO" at bounding box center [175, 322] width 59 height 59
type textarea "30565371076"
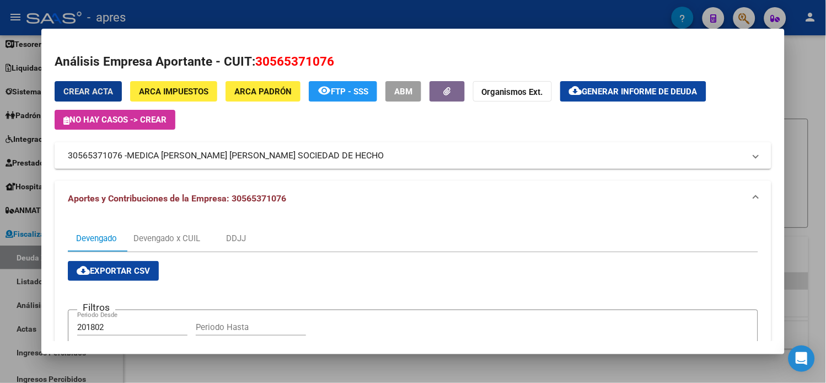
click at [619, 94] on span "Generar informe de deuda" at bounding box center [639, 92] width 115 height 10
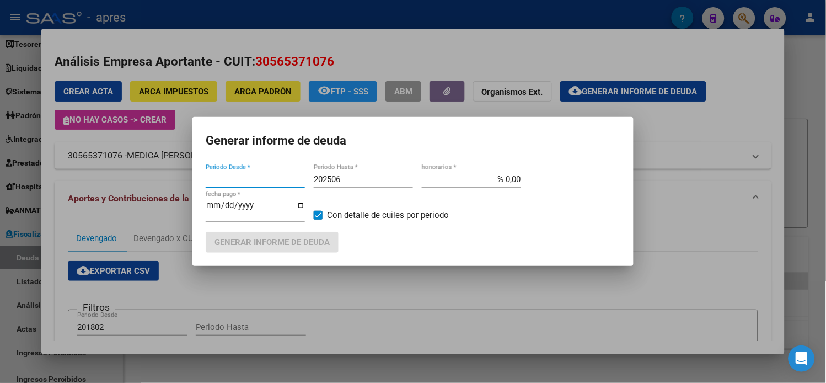
type input "201802"
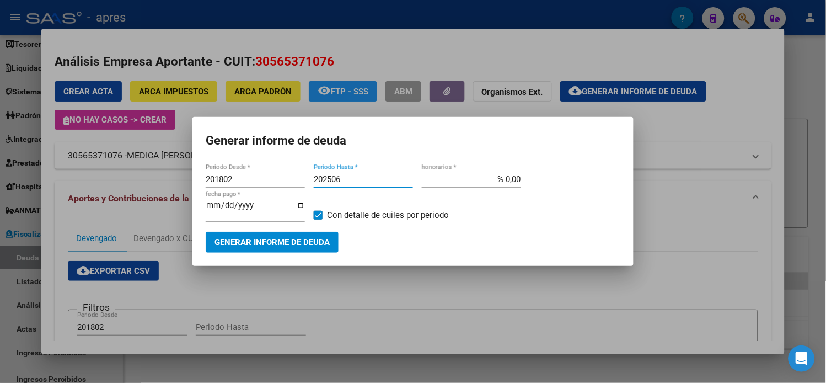
click at [352, 182] on input "202506" at bounding box center [363, 179] width 99 height 10
type input "202508"
click at [317, 240] on span "Generar informe de deuda" at bounding box center [271, 243] width 115 height 10
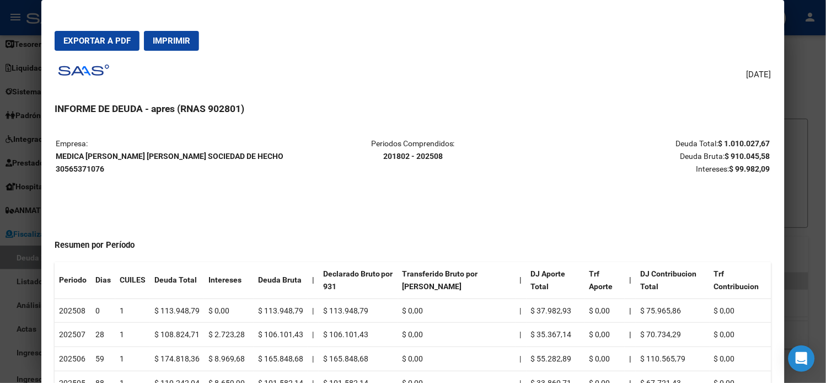
drag, startPoint x: 90, startPoint y: 168, endPoint x: 51, endPoint y: 155, distance: 41.0
click at [56, 155] on p "Empresa: MEDICA ANGEL ERNESTO Y MEDICA RODOLFO JOSE SOCIEDAD DE HECHO 305653710…" at bounding box center [175, 155] width 238 height 37
click at [96, 36] on span "Exportar a PDF" at bounding box center [96, 41] width 67 height 10
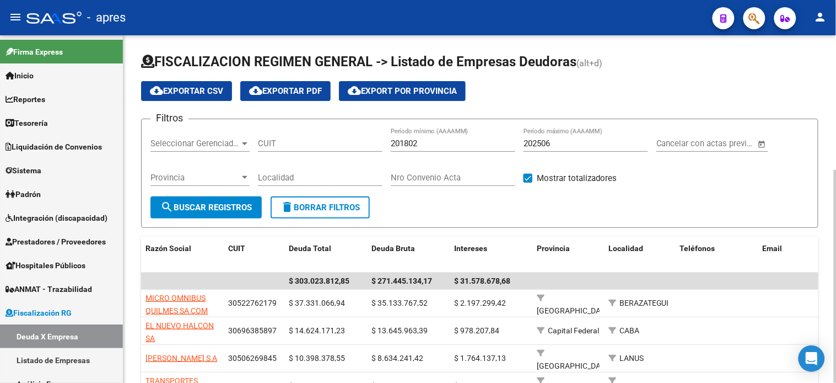
drag, startPoint x: 285, startPoint y: 144, endPoint x: 265, endPoint y: 161, distance: 26.2
click at [285, 144] on input "CUIT" at bounding box center [320, 143] width 125 height 10
paste input "30-50084630-1"
type input "30-50084630-1"
click at [227, 200] on button "search Buscar Registros" at bounding box center [205, 207] width 111 height 22
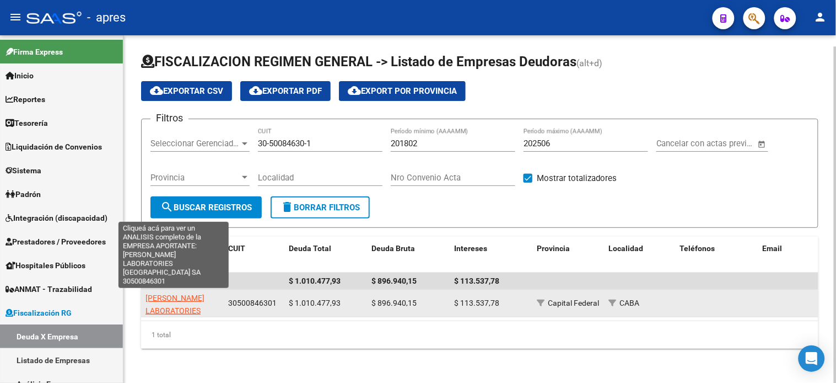
click at [170, 300] on span "[PERSON_NAME] LABORATORIES [GEOGRAPHIC_DATA] SA" at bounding box center [183, 316] width 74 height 46
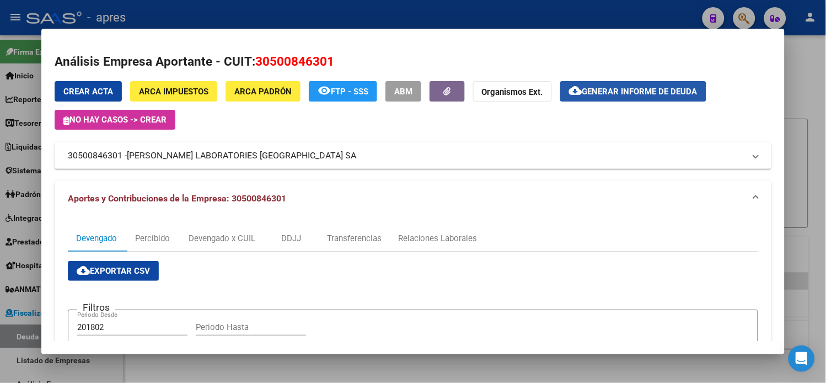
click at [601, 93] on span "Generar informe de deuda" at bounding box center [639, 92] width 115 height 10
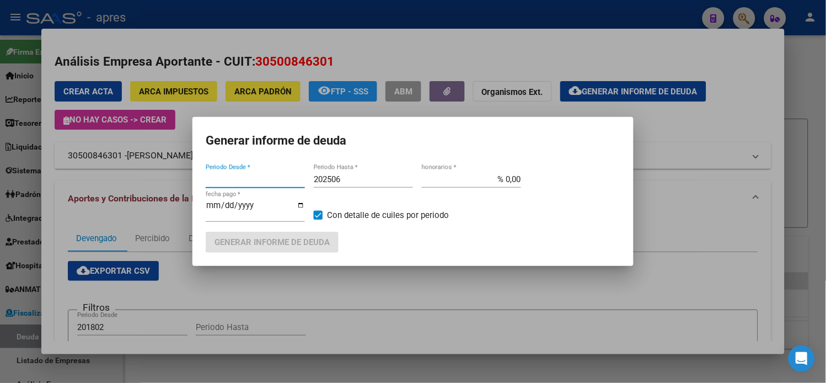
type input "201802"
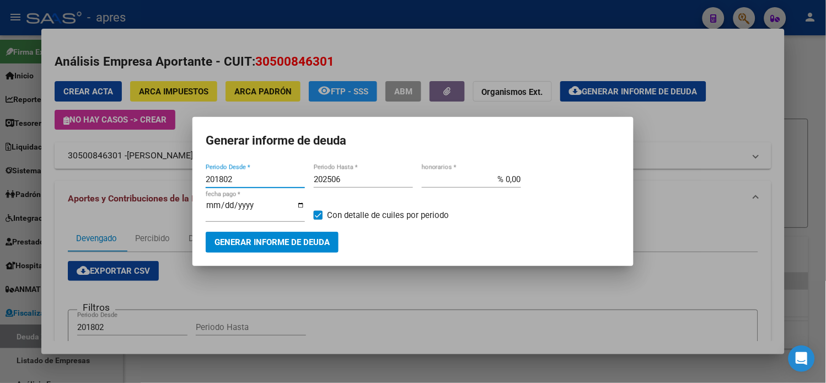
click at [364, 182] on input "202506" at bounding box center [363, 179] width 99 height 10
click at [359, 183] on input "202506" at bounding box center [363, 179] width 99 height 10
type input "202508"
click at [310, 238] on span "Generar informe de deuda" at bounding box center [271, 243] width 115 height 10
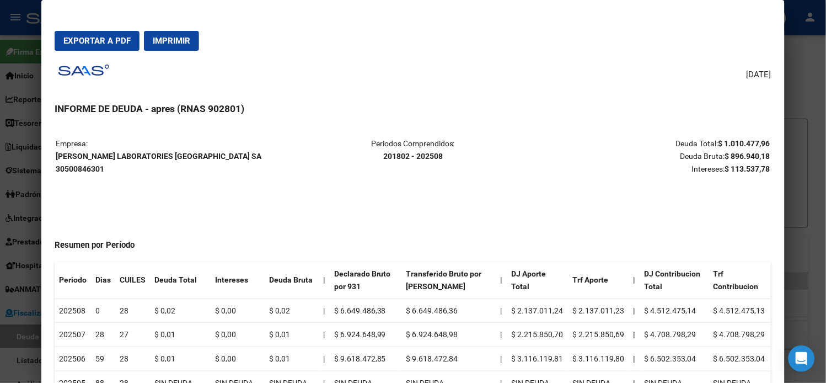
click at [114, 49] on button "Exportar a PDF" at bounding box center [97, 41] width 85 height 20
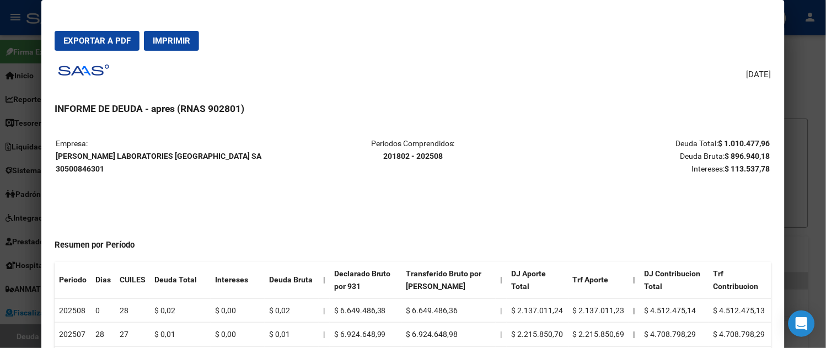
click at [106, 158] on strong "[PERSON_NAME] LABORATORIES [GEOGRAPHIC_DATA] SA 30500846301" at bounding box center [159, 162] width 206 height 21
copy strong "[PERSON_NAME] LABORATORIES [GEOGRAPHIC_DATA] SA"
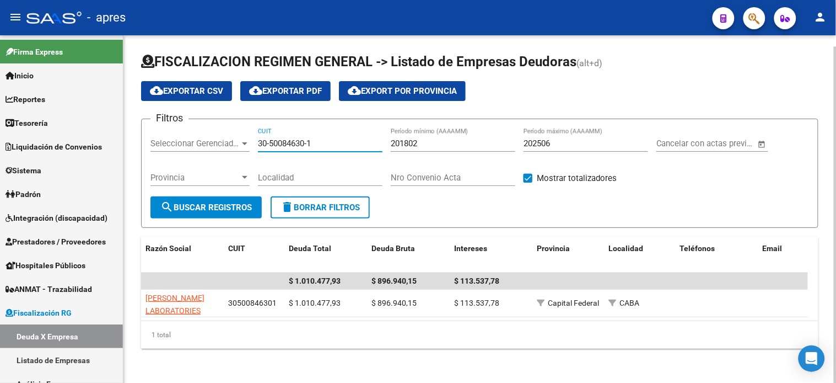
click at [320, 146] on input "30-50084630-1" at bounding box center [320, 143] width 125 height 10
paste input "7195894"
type input "30-57195894-1"
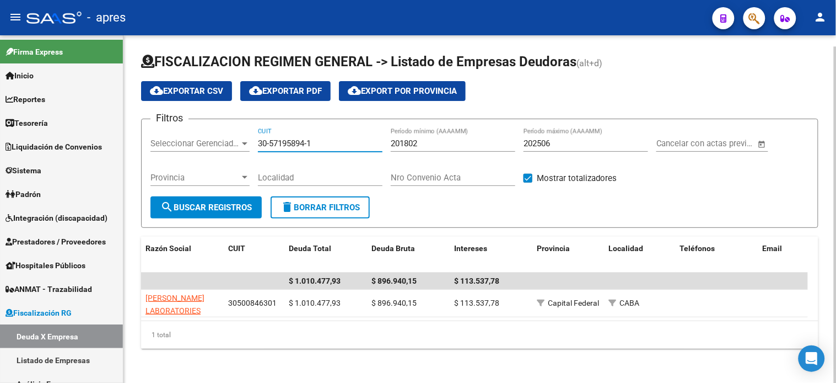
click at [240, 202] on span "search Buscar Registros" at bounding box center [205, 207] width 91 height 10
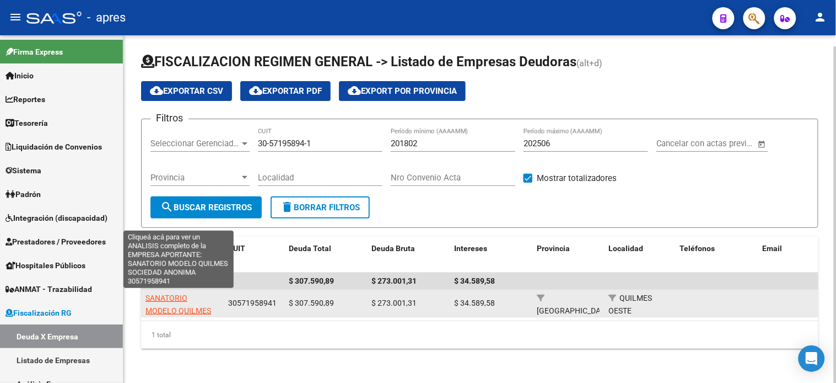
click at [179, 298] on span "SANATORIO MODELO QUILMES SOCIEDAD ANONIMA" at bounding box center [182, 310] width 73 height 34
type textarea "30571958941"
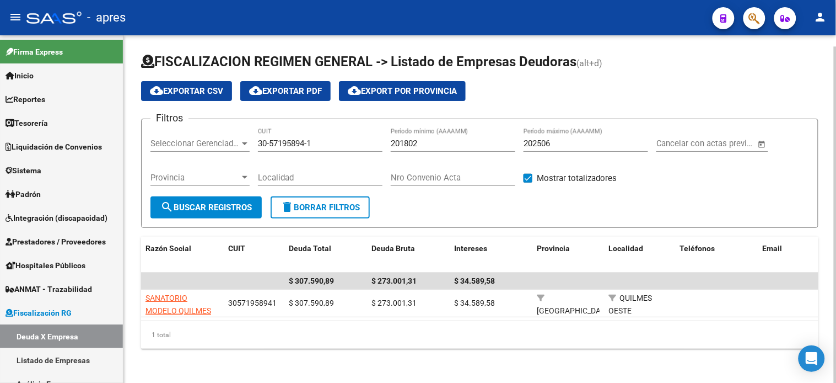
click at [572, 146] on input "202506" at bounding box center [586, 143] width 125 height 10
type input "202508"
click at [252, 203] on span "search Buscar Registros" at bounding box center [205, 207] width 91 height 10
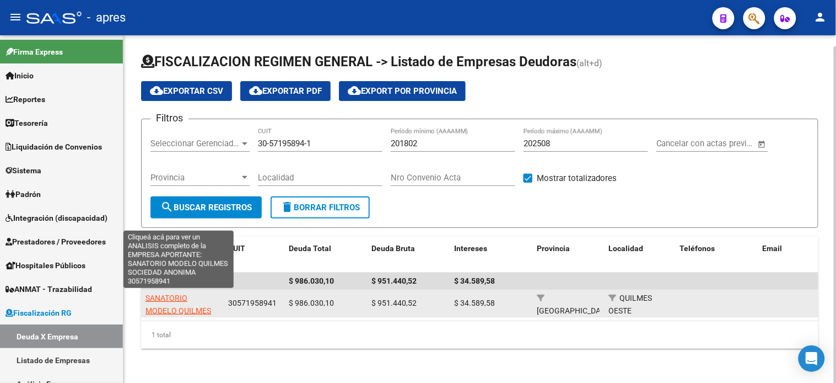
click at [188, 294] on span "SANATORIO MODELO QUILMES SOCIEDAD ANONIMA" at bounding box center [182, 310] width 73 height 34
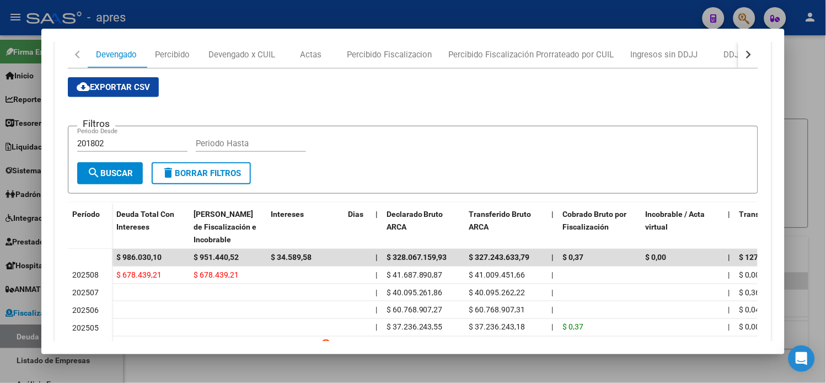
scroll to position [245, 0]
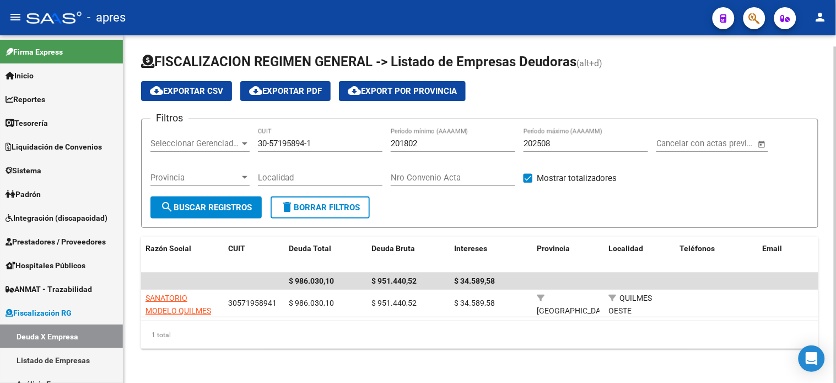
click at [278, 144] on input "30-57195894-1" at bounding box center [320, 143] width 125 height 10
click at [278, 146] on input "30-57195894-1" at bounding box center [320, 143] width 125 height 10
click at [279, 148] on input "30-57195894-1" at bounding box center [320, 143] width 125 height 10
click at [279, 149] on div "30-57195894-1 CUIT" at bounding box center [320, 140] width 125 height 24
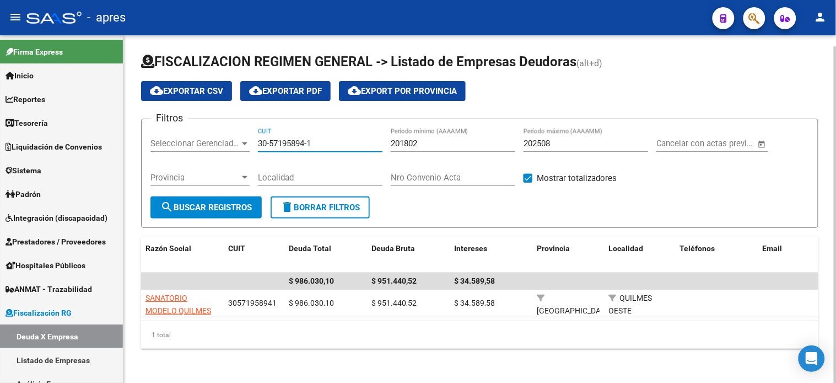
click at [283, 147] on input "30-57195894-1" at bounding box center [320, 143] width 125 height 10
type input "30-56024300-2"
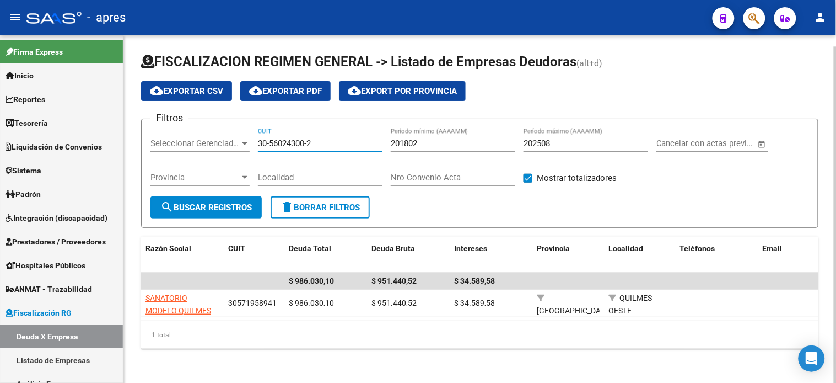
click at [213, 211] on span "search Buscar Registros" at bounding box center [205, 207] width 91 height 10
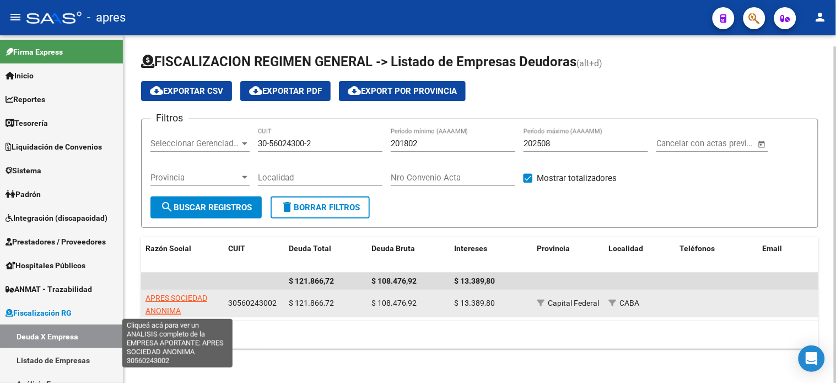
click at [173, 294] on span "APRES SOCIEDAD ANONIMA" at bounding box center [177, 303] width 62 height 21
type textarea "30560243002"
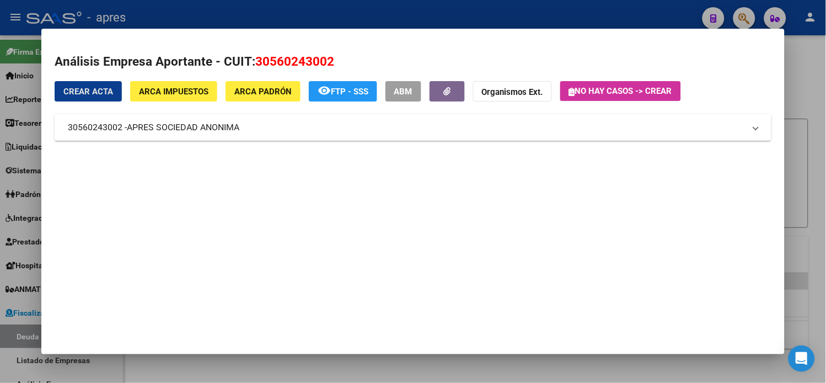
click at [277, 130] on mat-panel-title "30560243002 - APRES SOCIEDAD ANONIMA" at bounding box center [406, 127] width 677 height 13
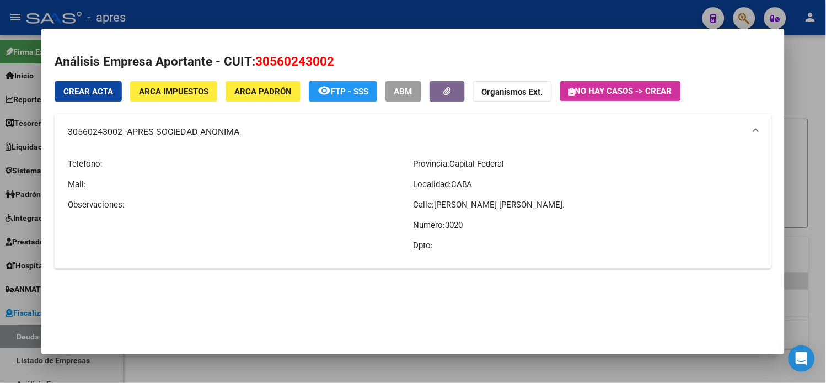
click at [277, 129] on mat-panel-title "30560243002 - APRES SOCIEDAD ANONIMA" at bounding box center [406, 131] width 677 height 13
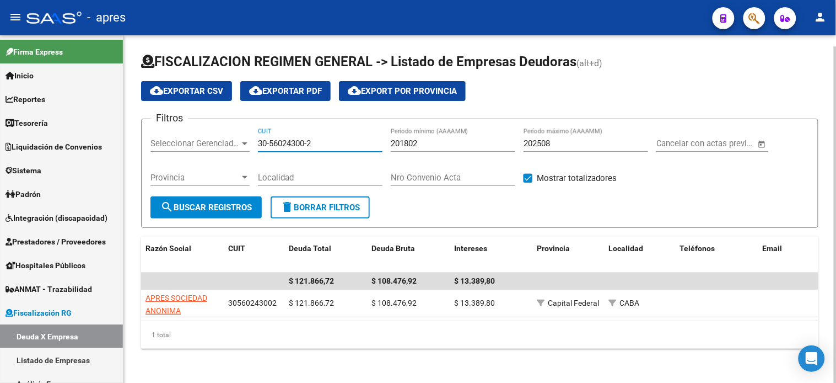
click at [302, 139] on input "30-56024300-2" at bounding box center [320, 143] width 125 height 10
paste input "30-71789663-3"
type input "30-71789663-3"
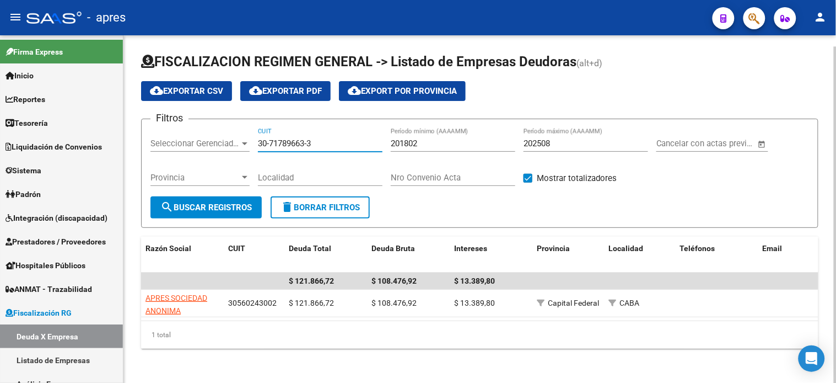
click at [237, 216] on button "search Buscar Registros" at bounding box center [205, 207] width 111 height 22
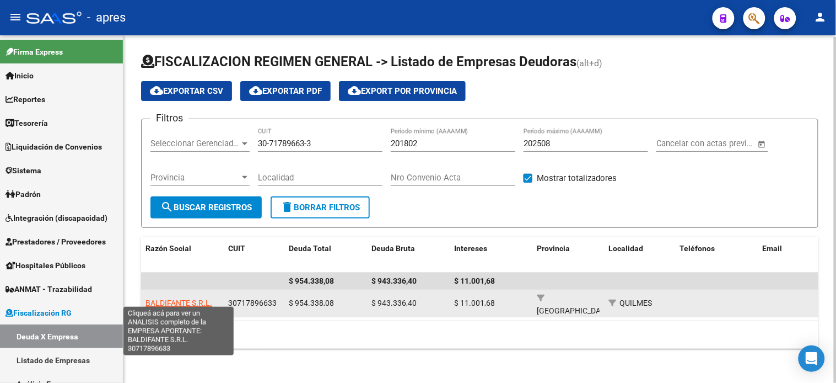
click at [190, 298] on span "BALDIFANTE S.R.L." at bounding box center [179, 302] width 67 height 9
type textarea "30717896633"
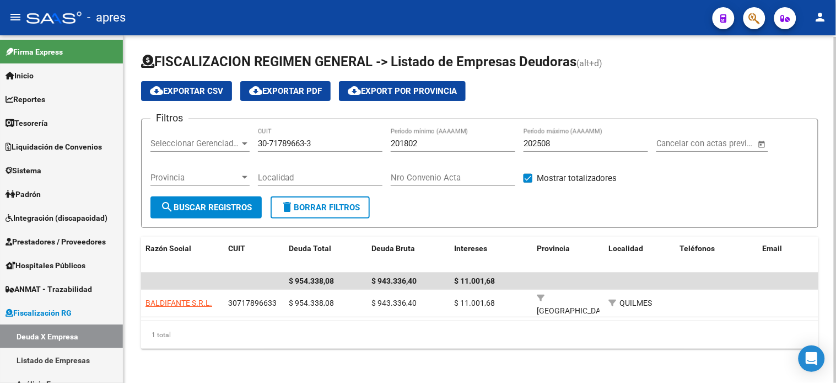
click at [331, 147] on input "30-71789663-3" at bounding box center [320, 143] width 125 height 10
paste input "3-69450385-9"
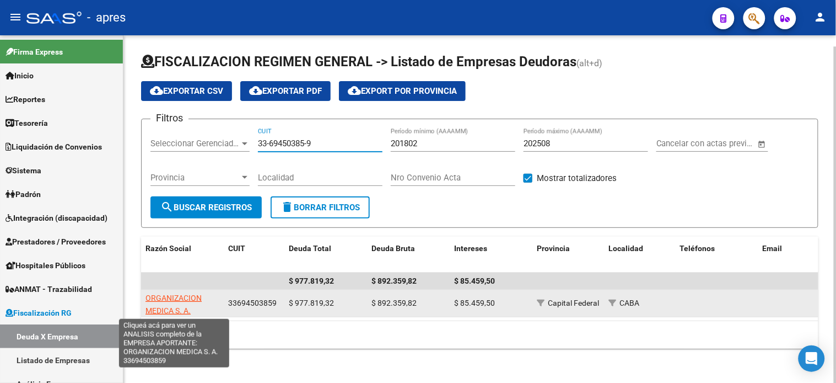
type input "33-69450385-9"
click at [175, 298] on span "ORGANIZACION MEDICA S. A." at bounding box center [174, 303] width 56 height 21
type textarea "33694503859"
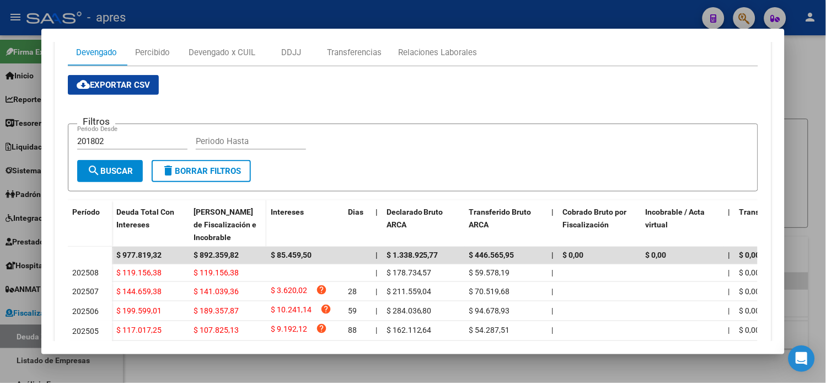
scroll to position [0, 0]
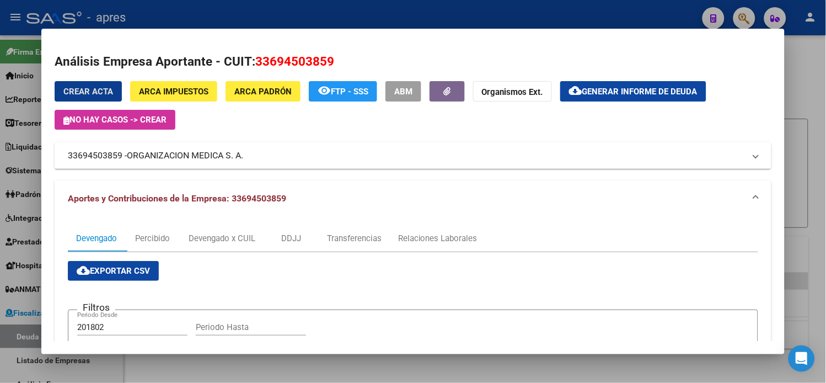
click at [618, 96] on button "cloud_download Generar informe de deuda" at bounding box center [633, 91] width 146 height 20
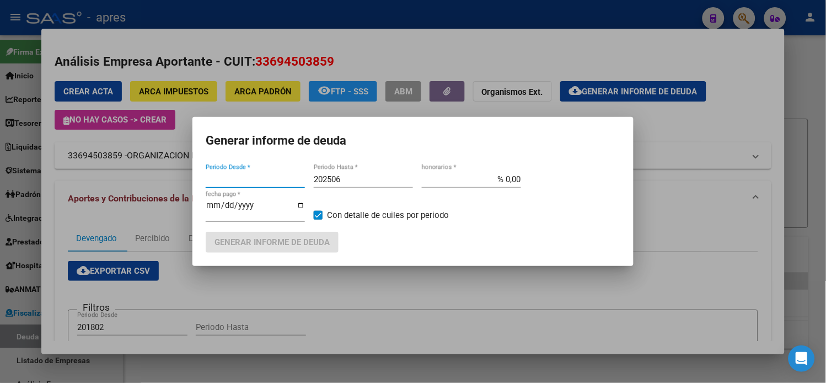
type input "201802"
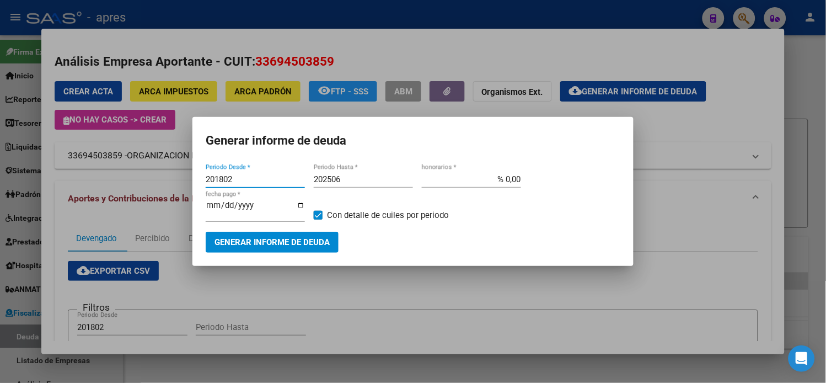
click at [355, 182] on input "202506" at bounding box center [363, 179] width 99 height 10
type input "202508"
click at [299, 239] on span "Generar informe de deuda" at bounding box center [271, 243] width 115 height 10
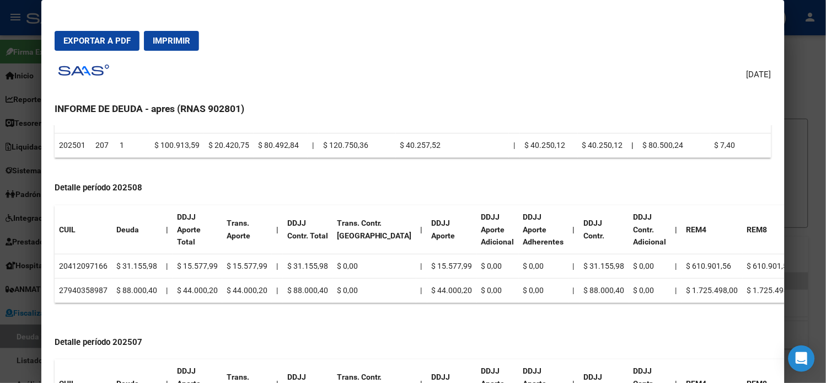
scroll to position [367, 0]
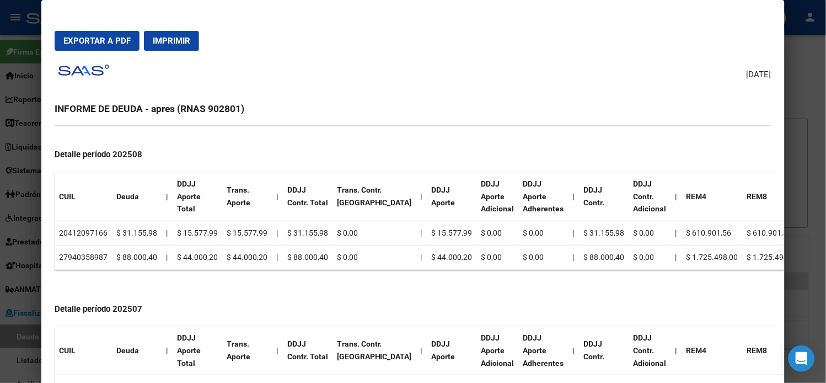
click at [88, 228] on td "20412097166" at bounding box center [83, 233] width 57 height 24
copy td "20412097166"
click at [83, 257] on td "27940358987" at bounding box center [83, 257] width 57 height 24
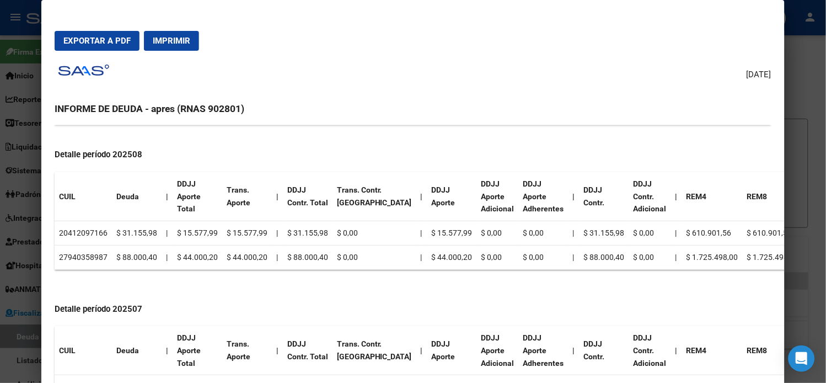
copy td "27940358987"
click at [86, 230] on td "20412097166" at bounding box center [83, 233] width 57 height 24
copy td "20412097166"
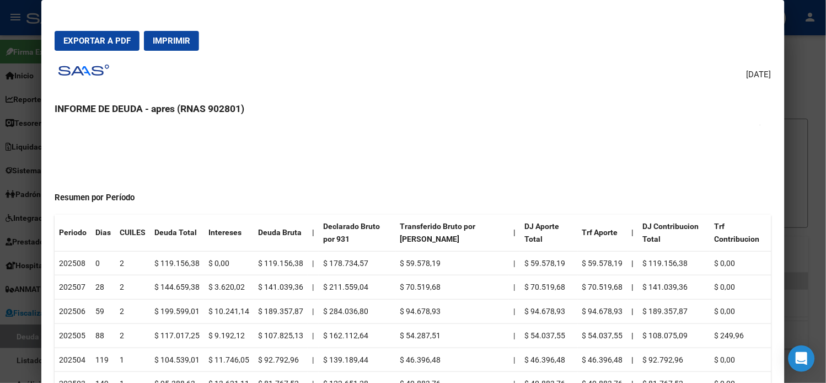
scroll to position [0, 0]
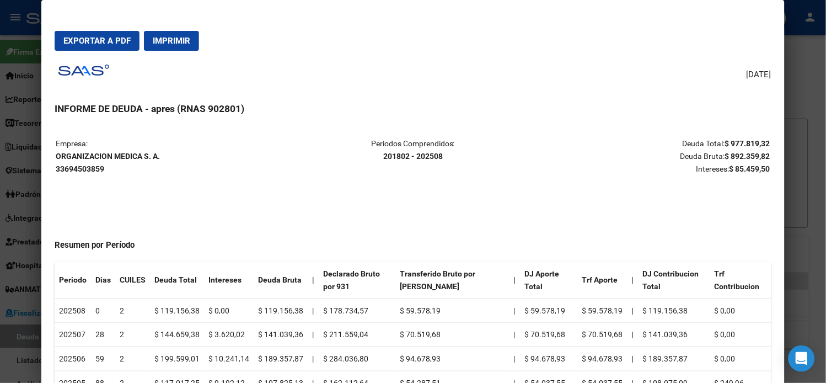
click at [95, 152] on strong "ORGANIZACION MEDICA S. A. 33694503859" at bounding box center [108, 162] width 104 height 21
copy strong "ORGANIZACION MEDICA S. A."
click at [3, 93] on div at bounding box center [413, 191] width 826 height 383
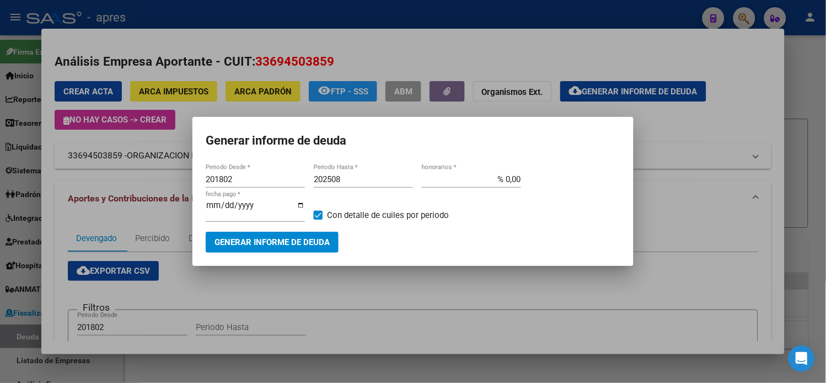
click at [3, 93] on div at bounding box center [413, 191] width 826 height 383
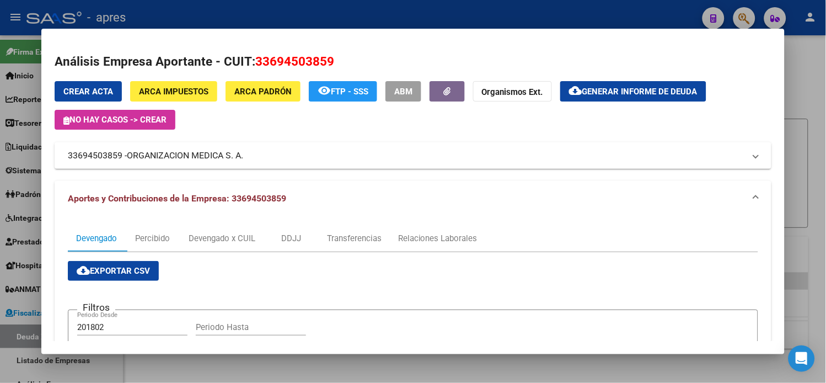
click at [3, 93] on div at bounding box center [413, 191] width 826 height 383
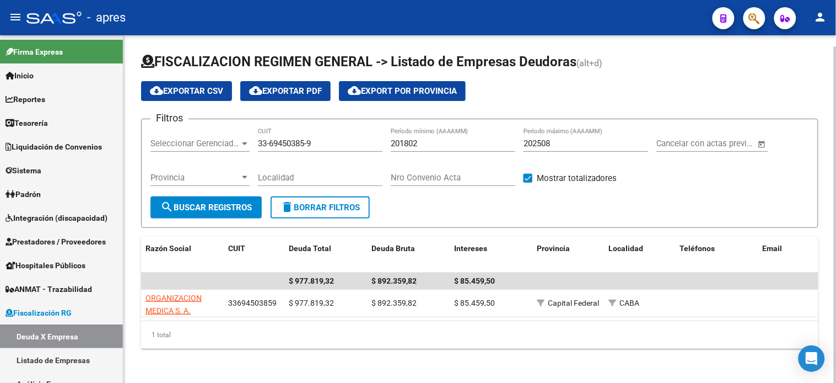
click at [294, 142] on input "33-69450385-9" at bounding box center [320, 143] width 125 height 10
paste input "27-04281185-3"
type input "27-04281185-3"
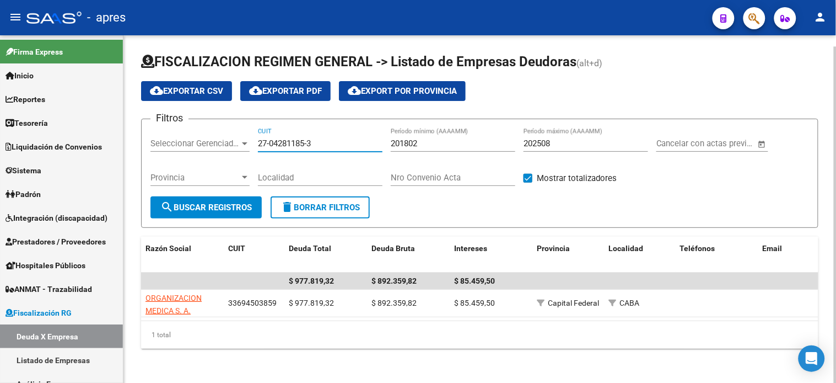
click at [238, 209] on span "search Buscar Registros" at bounding box center [205, 207] width 91 height 10
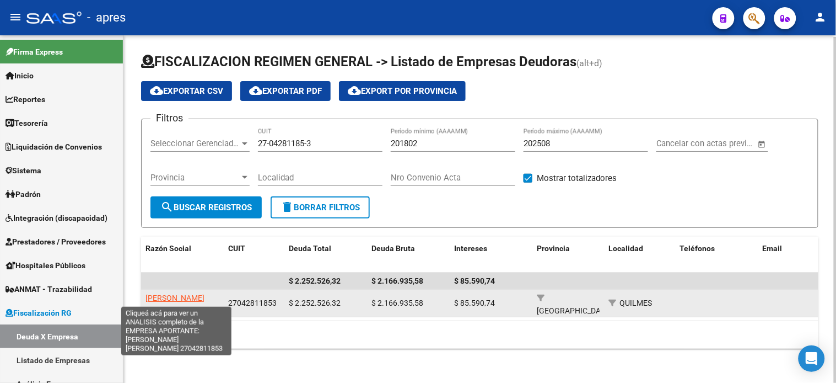
click at [173, 295] on span "[PERSON_NAME] [PERSON_NAME]" at bounding box center [175, 303] width 59 height 21
type textarea "27042811853"
